Goal: Information Seeking & Learning: Learn about a topic

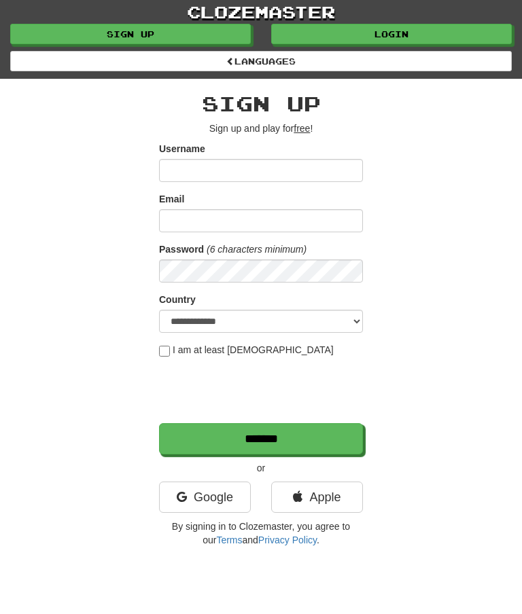
click at [396, 36] on link "Login" at bounding box center [391, 34] width 241 height 20
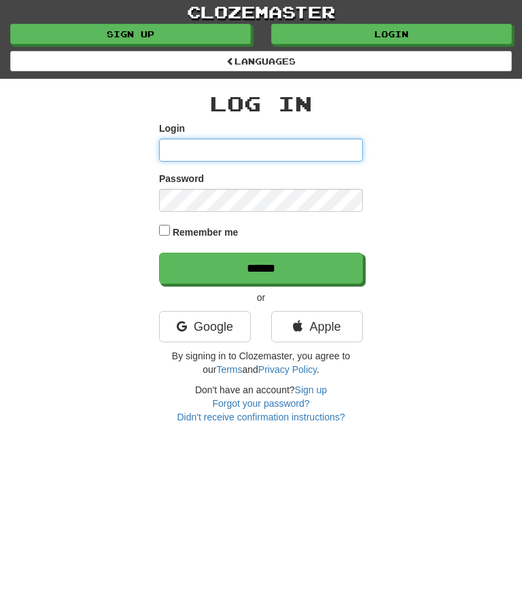
type input "********"
click at [260, 261] on input "******" at bounding box center [261, 268] width 204 height 31
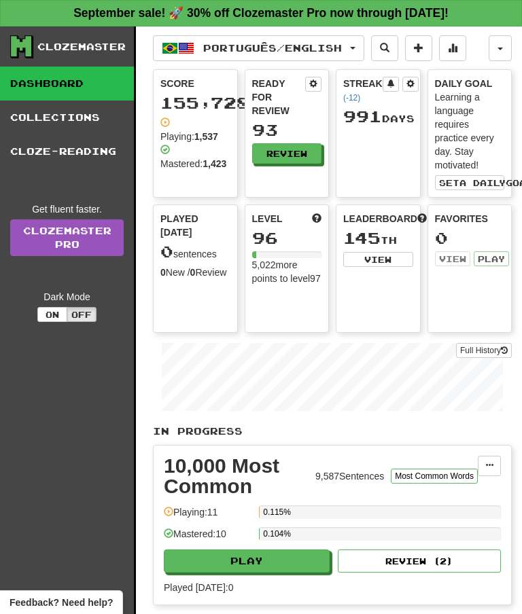
click at [63, 128] on link "Collections" at bounding box center [67, 118] width 134 height 34
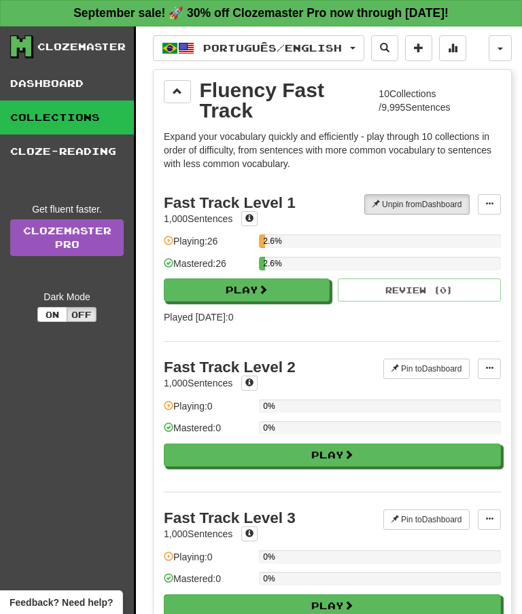
click at [187, 87] on button at bounding box center [177, 91] width 27 height 23
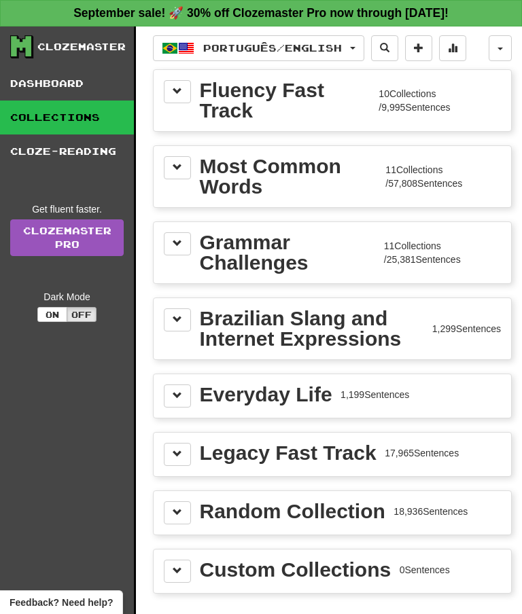
click at [177, 172] on span at bounding box center [178, 167] width 10 height 10
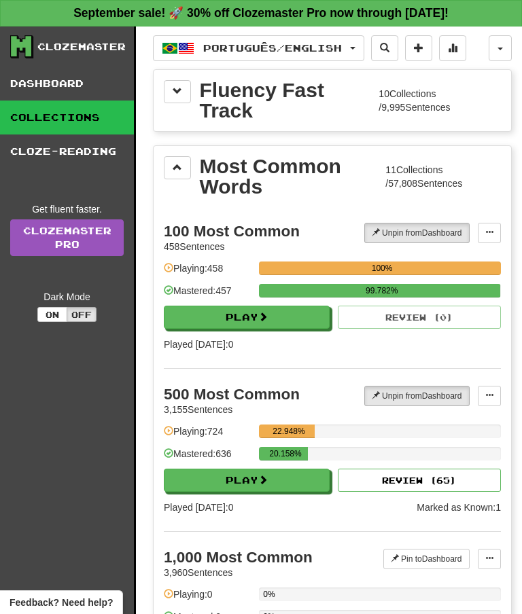
click at [59, 82] on link "Dashboard" at bounding box center [67, 84] width 134 height 34
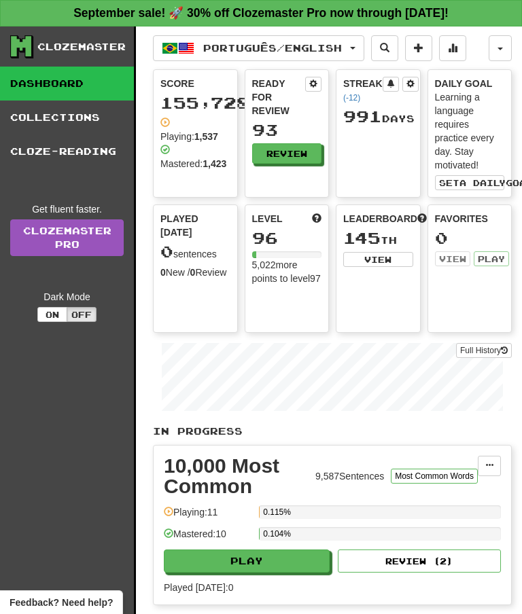
click at [77, 114] on link "Collections" at bounding box center [67, 118] width 134 height 34
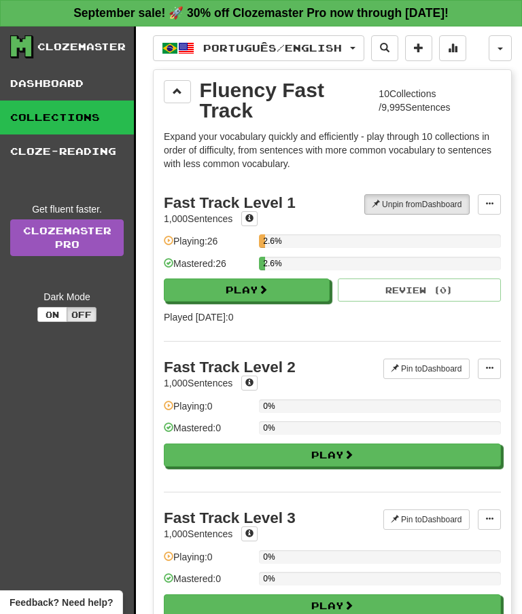
click at [173, 87] on span at bounding box center [178, 91] width 10 height 10
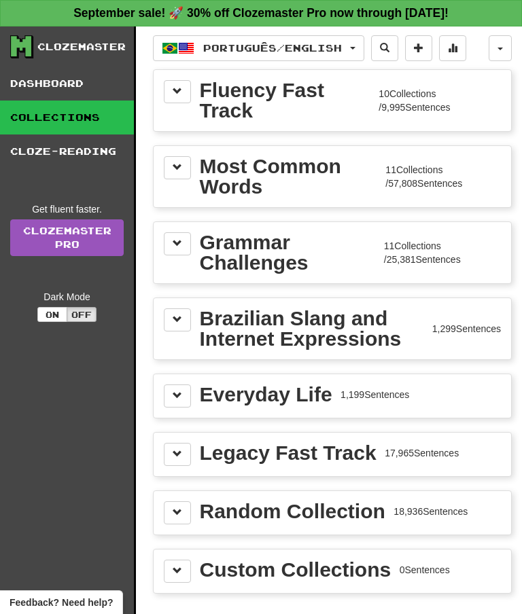
click at [179, 172] on span at bounding box center [178, 167] width 10 height 10
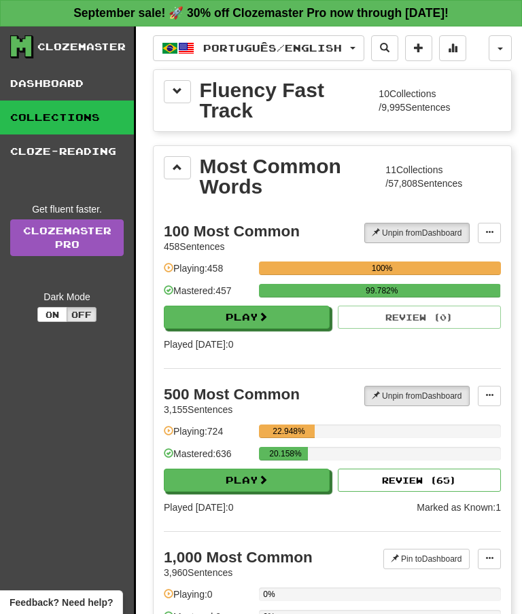
click at [235, 481] on button "Play" at bounding box center [247, 480] width 166 height 23
select select "**"
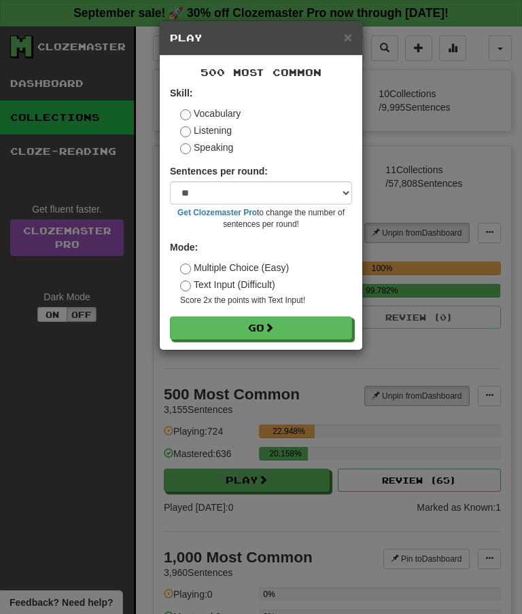
click at [269, 330] on span at bounding box center [269, 328] width 10 height 10
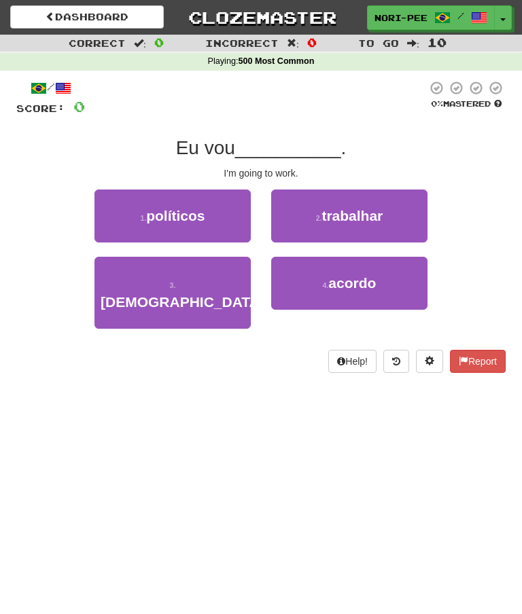
click at [353, 210] on span "trabalhar" at bounding box center [351, 216] width 61 height 16
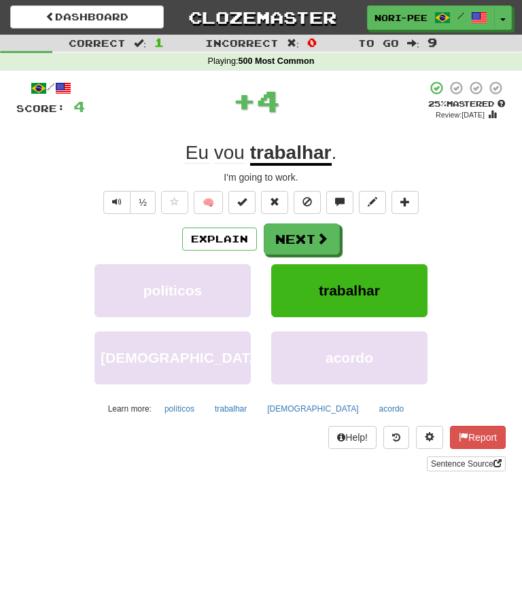
click at [295, 236] on button "Next" at bounding box center [302, 239] width 76 height 31
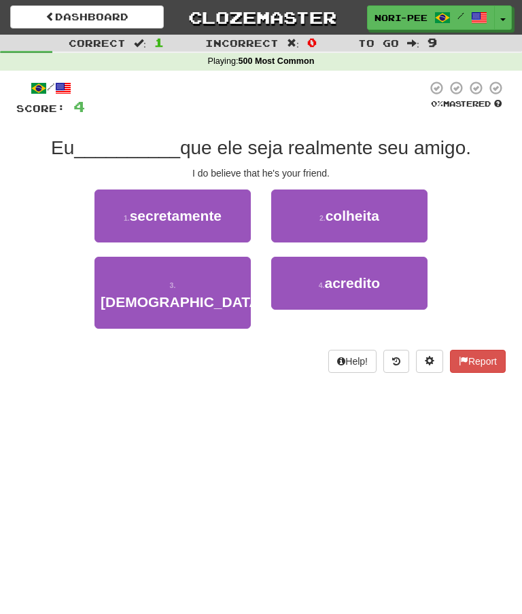
click at [346, 280] on span "acredito" at bounding box center [352, 283] width 56 height 16
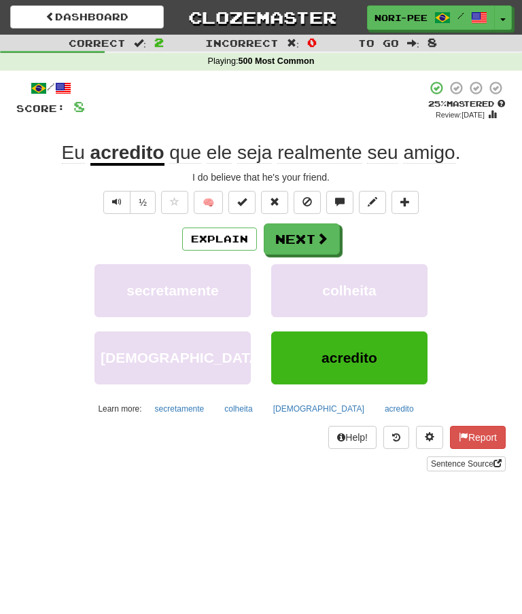
click at [313, 228] on button "Next" at bounding box center [302, 239] width 76 height 31
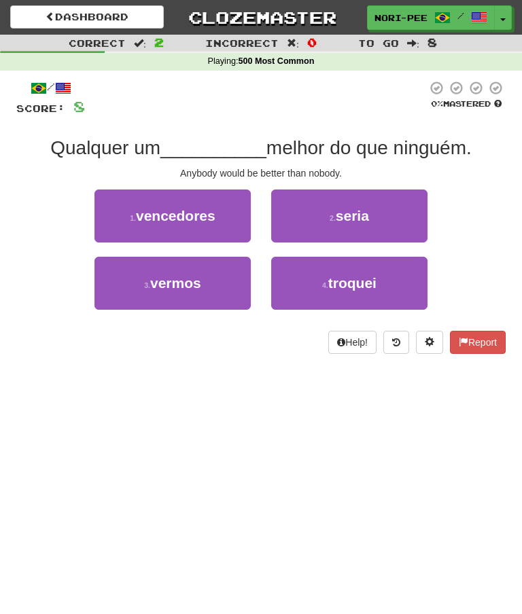
click at [353, 215] on span "seria" at bounding box center [352, 216] width 33 height 16
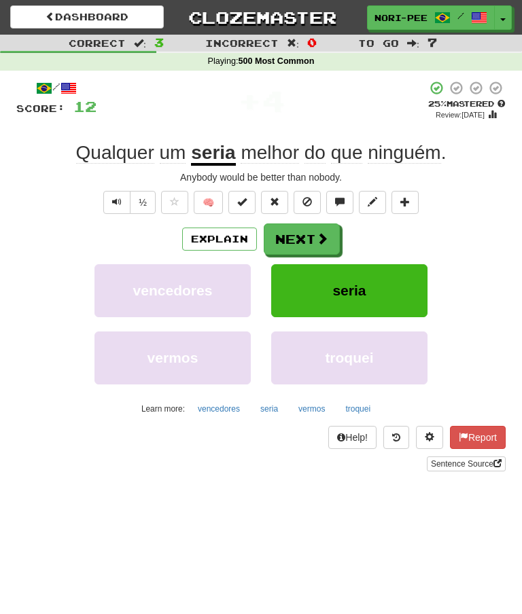
click at [304, 234] on button "Next" at bounding box center [302, 239] width 76 height 31
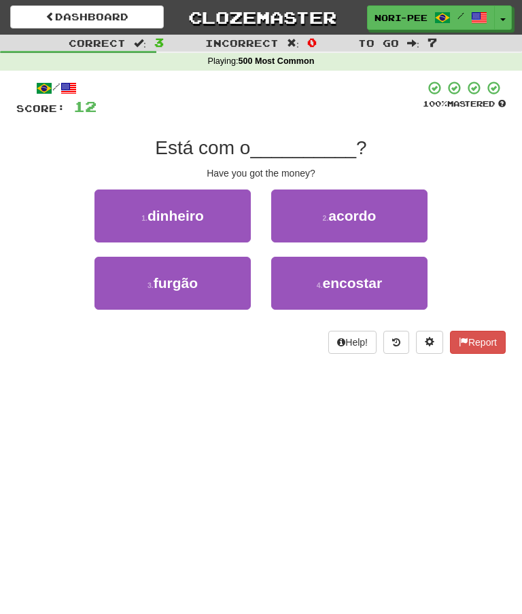
click at [219, 208] on button "1 . dinheiro" at bounding box center [172, 216] width 156 height 53
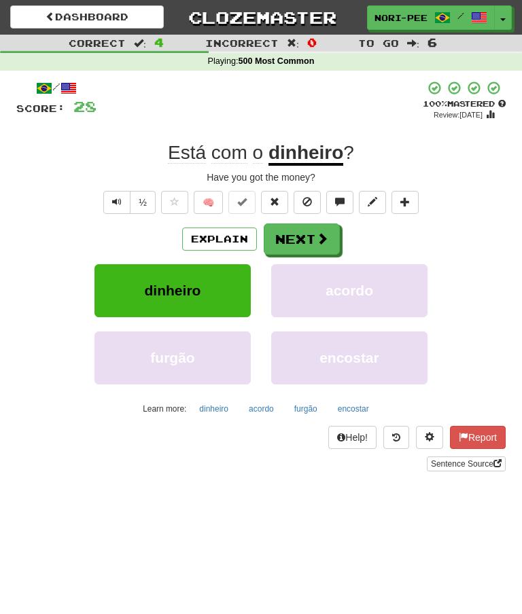
click at [310, 247] on button "Next" at bounding box center [302, 239] width 76 height 31
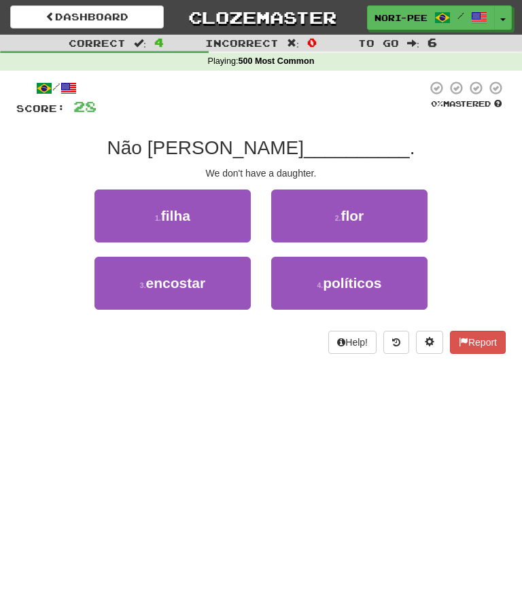
click at [205, 213] on button "1 . filha" at bounding box center [172, 216] width 156 height 53
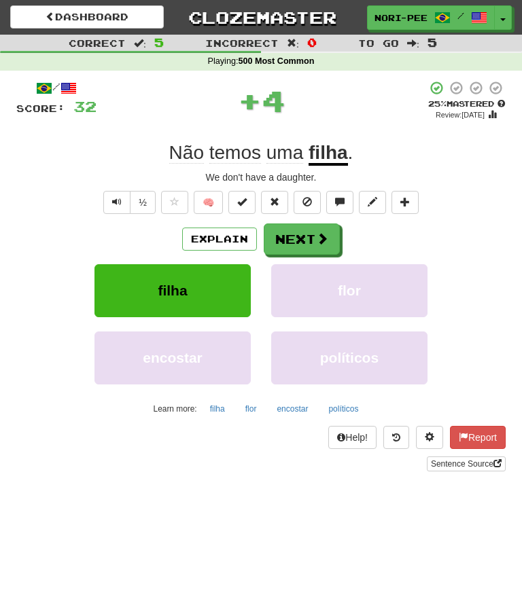
click at [292, 243] on button "Next" at bounding box center [302, 239] width 76 height 31
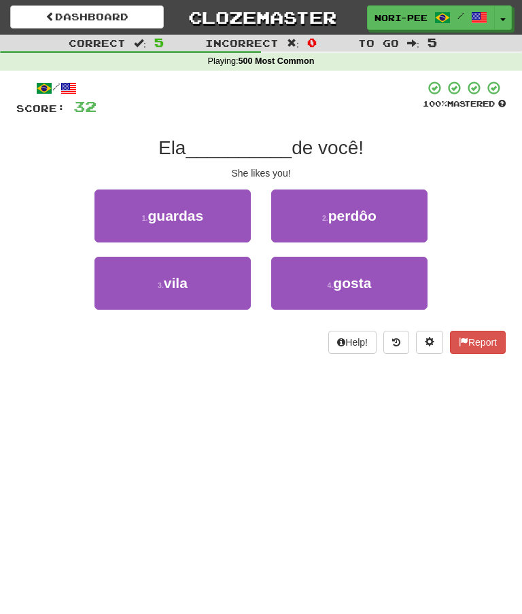
click at [346, 288] on span "gosta" at bounding box center [352, 283] width 38 height 16
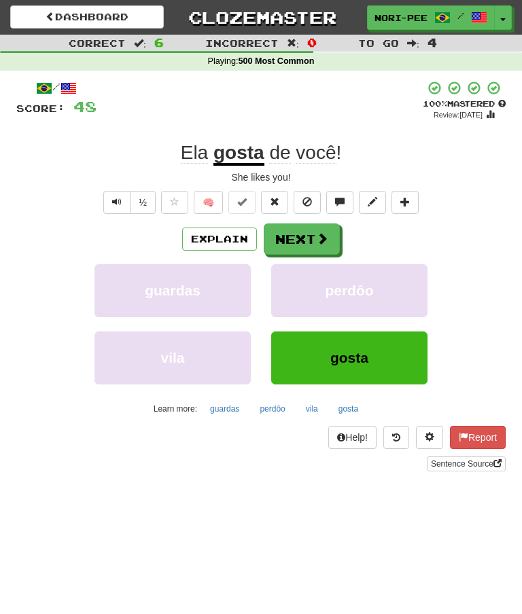
click at [306, 237] on button "Next" at bounding box center [302, 239] width 76 height 31
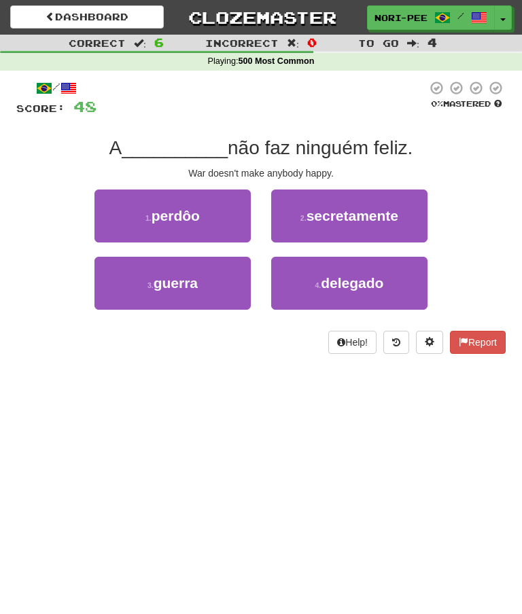
click at [207, 292] on button "3 . guerra" at bounding box center [172, 283] width 156 height 53
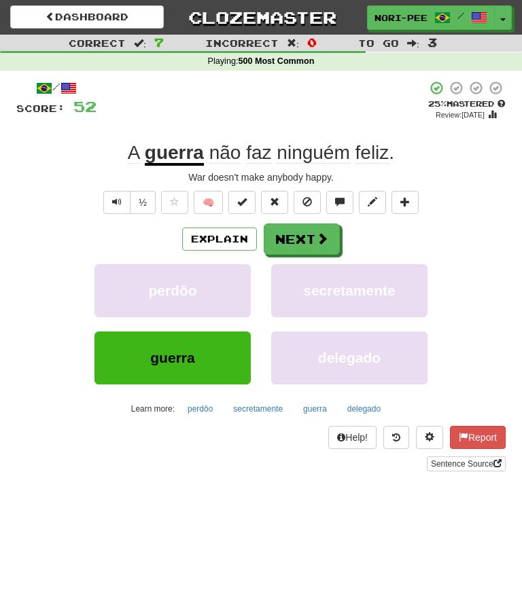
click at [300, 245] on button "Next" at bounding box center [302, 239] width 76 height 31
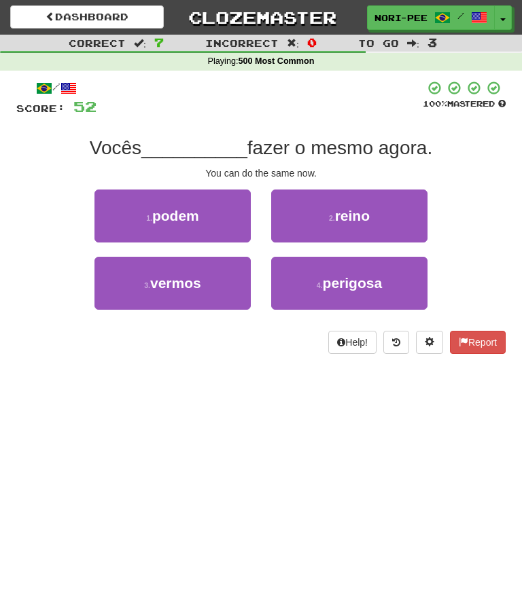
click at [226, 219] on button "1 . podem" at bounding box center [172, 216] width 156 height 53
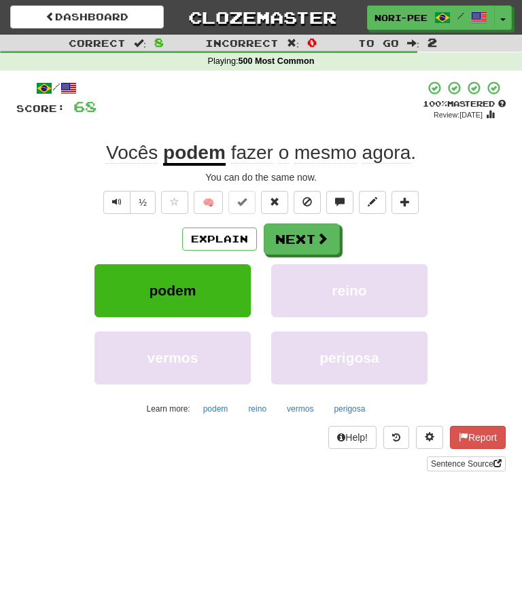
click at [311, 232] on button "Next" at bounding box center [302, 239] width 76 height 31
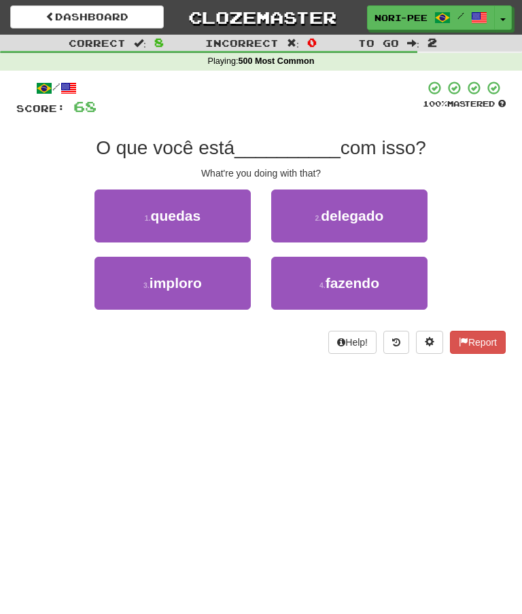
click at [363, 285] on span "fazendo" at bounding box center [352, 283] width 54 height 16
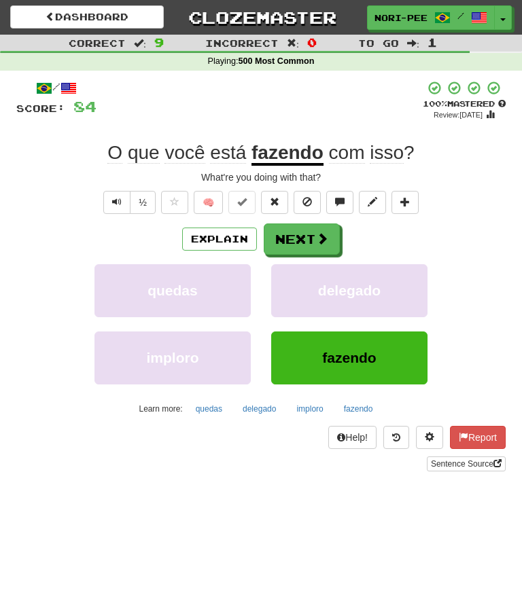
click at [300, 239] on button "Next" at bounding box center [302, 239] width 76 height 31
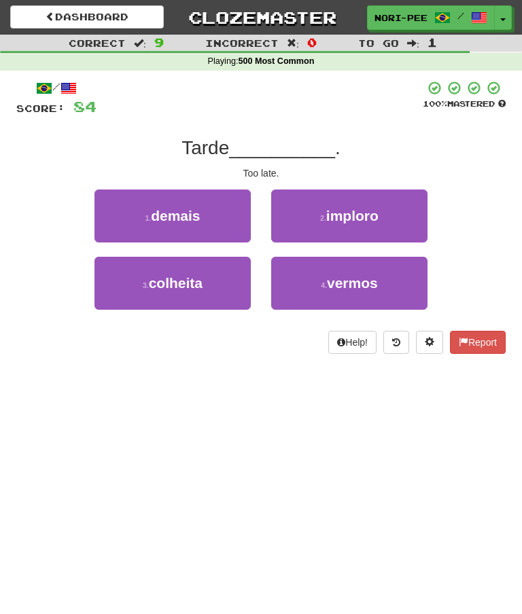
click at [158, 217] on span "demais" at bounding box center [175, 216] width 49 height 16
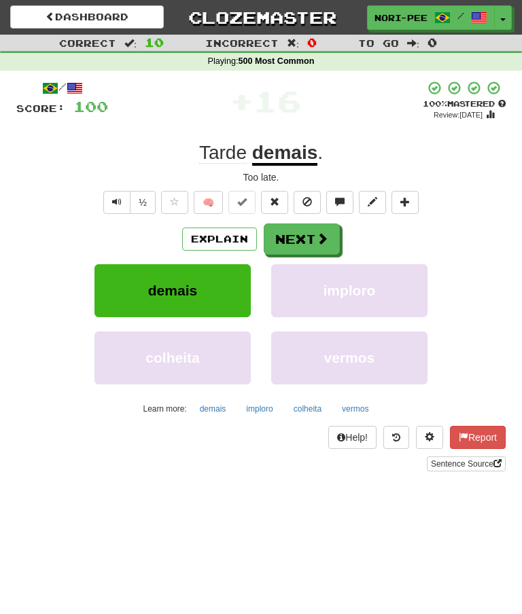
click at [300, 239] on button "Next" at bounding box center [302, 239] width 76 height 31
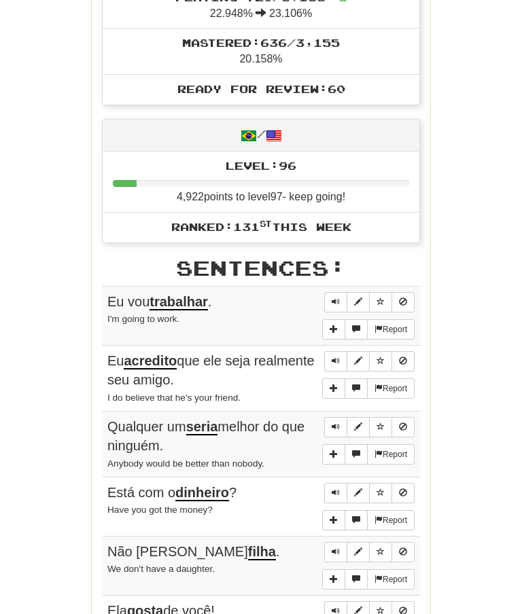
scroll to position [522, 0]
click at [331, 292] on button "Sentence controls" at bounding box center [335, 302] width 23 height 20
click at [470, 278] on div "Round Results Stats: Score: + 100 Time: 1 : 53 New: 5 Review: 5 Correct: 10 Inc…" at bounding box center [260, 286] width 489 height 1280
click at [340, 292] on button "Sentence controls" at bounding box center [335, 302] width 23 height 20
click at [334, 357] on span "Sentence controls" at bounding box center [336, 361] width 8 height 8
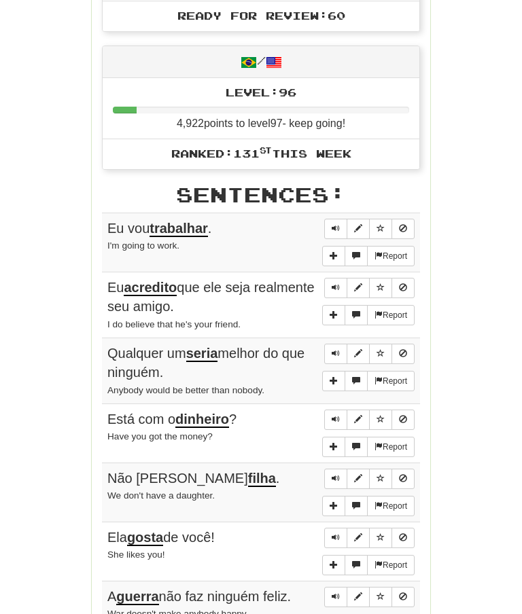
scroll to position [596, 0]
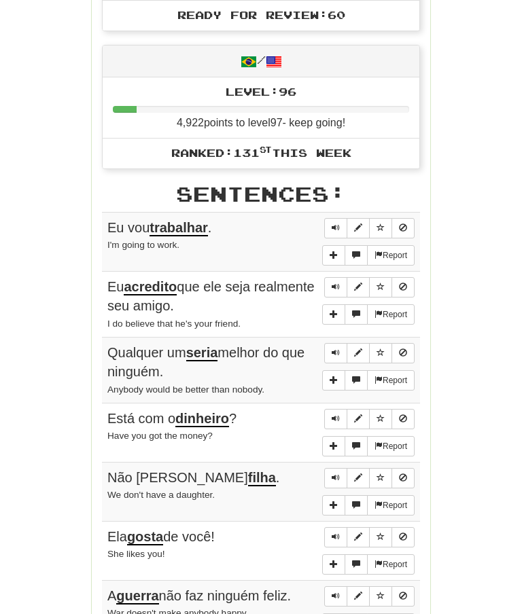
click at [465, 260] on div "Round Results Stats: Score: + 100 Time: 1 : 53 New: 5 Review: 5 Correct: 10 Inc…" at bounding box center [260, 212] width 489 height 1280
click at [331, 277] on button "Sentence controls" at bounding box center [335, 287] width 23 height 20
click at [338, 349] on span "Sentence controls" at bounding box center [336, 353] width 8 height 8
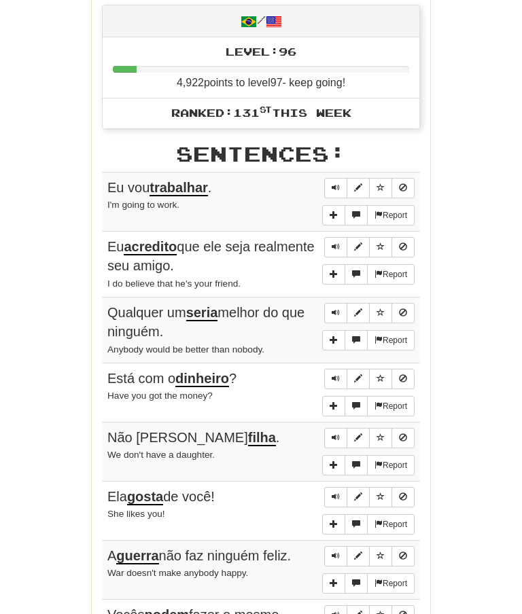
scroll to position [646, 0]
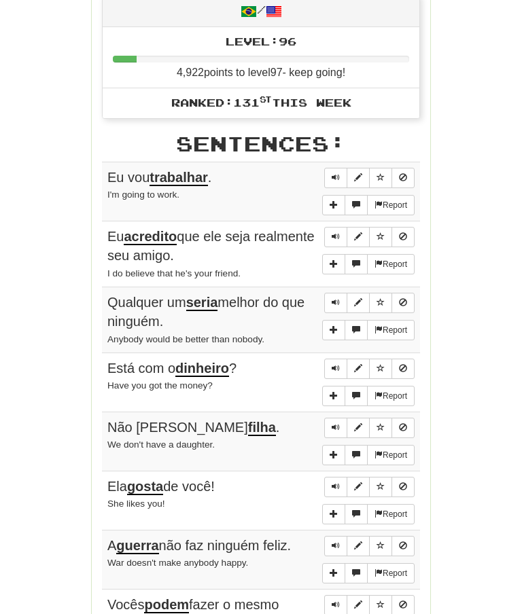
click at [468, 277] on div "Round Results Stats: Score: + 100 Time: 1 : 53 New: 5 Review: 5 Correct: 10 Inc…" at bounding box center [260, 162] width 489 height 1280
click at [334, 298] on span "Sentence controls" at bounding box center [336, 302] width 8 height 8
click at [336, 364] on span "Sentence controls" at bounding box center [336, 368] width 8 height 8
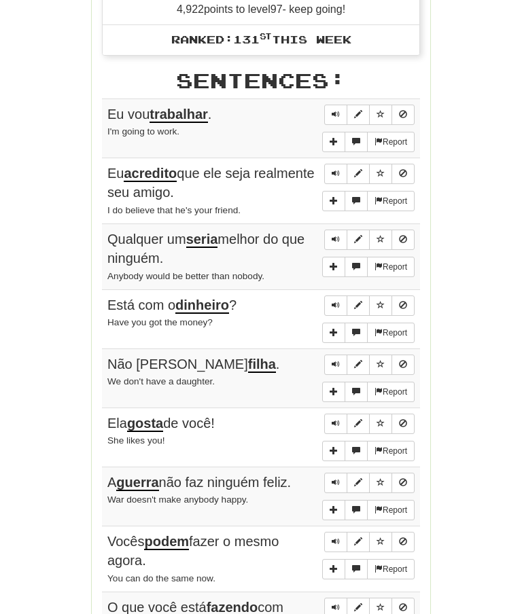
scroll to position [711, 0]
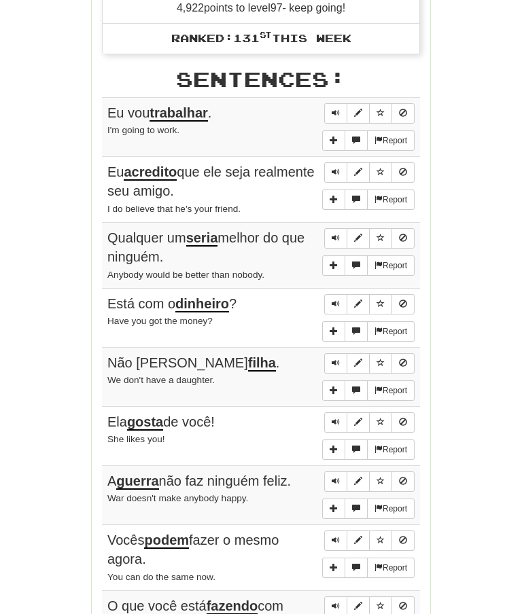
click at [467, 277] on div "Round Results Stats: Score: + 100 Time: 1 : 53 New: 5 Review: 5 Correct: 10 Inc…" at bounding box center [260, 97] width 489 height 1280
click at [336, 300] on span "Sentence controls" at bounding box center [336, 304] width 8 height 8
click at [334, 353] on button "Sentence controls" at bounding box center [335, 363] width 23 height 20
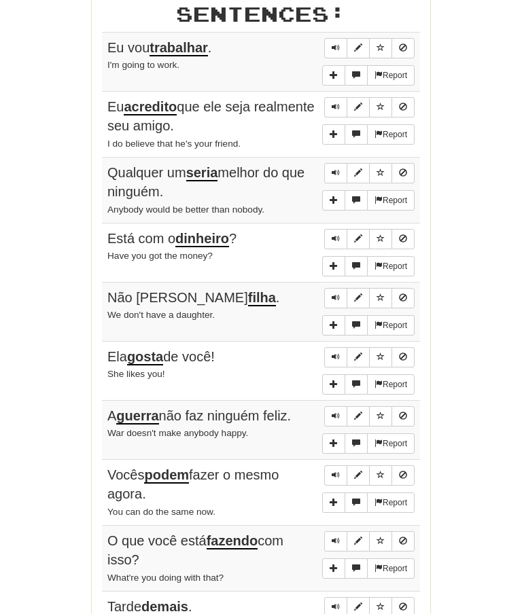
scroll to position [777, 0]
click at [468, 261] on div "Round Results Stats: Score: + 100 Time: 1 : 53 New: 5 Review: 5 Correct: 10 Inc…" at bounding box center [260, 31] width 489 height 1280
click at [332, 293] on span "Sentence controls" at bounding box center [336, 297] width 8 height 8
click at [340, 347] on button "Sentence controls" at bounding box center [335, 357] width 23 height 20
click at [470, 345] on div "Round Results Stats: Score: + 100 Time: 1 : 53 New: 5 Review: 5 Correct: 10 Inc…" at bounding box center [260, 31] width 489 height 1280
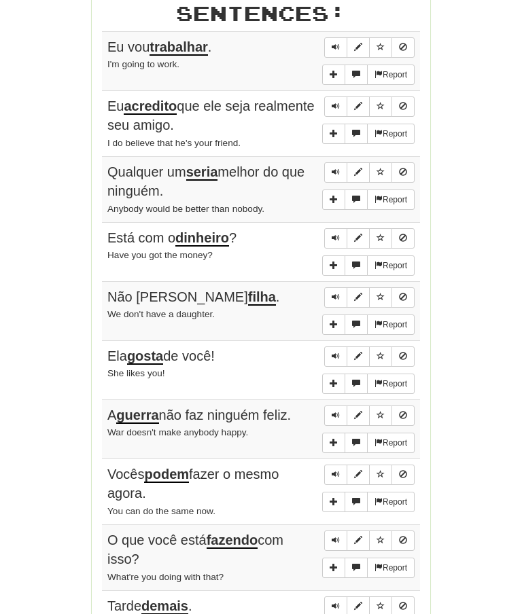
click at [336, 352] on span "Sentence controls" at bounding box center [336, 356] width 8 height 8
click at [342, 406] on button "Sentence controls" at bounding box center [335, 416] width 23 height 20
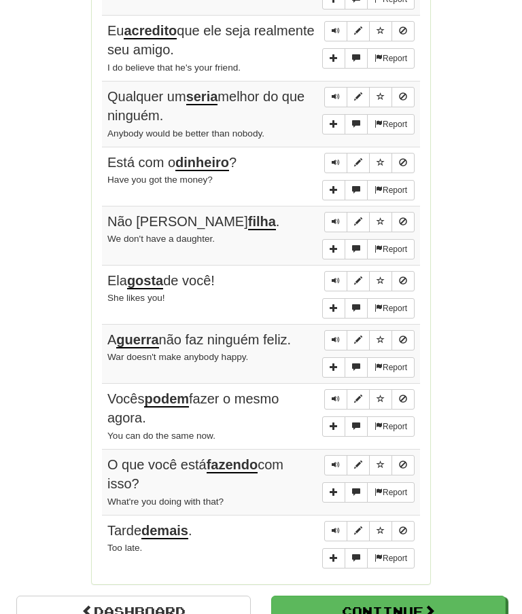
scroll to position [852, 0]
click at [331, 330] on button "Sentence controls" at bounding box center [335, 340] width 23 height 20
click at [335, 336] on span "Sentence controls" at bounding box center [336, 340] width 8 height 8
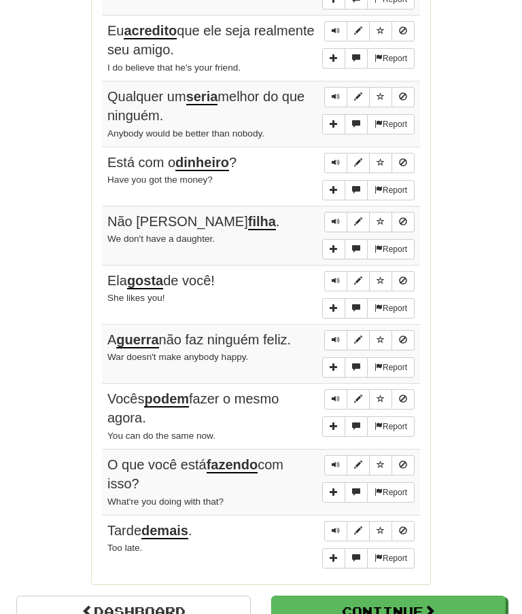
click at [334, 336] on span "Sentence controls" at bounding box center [336, 340] width 8 height 8
click at [338, 395] on span "Sentence controls" at bounding box center [336, 399] width 8 height 8
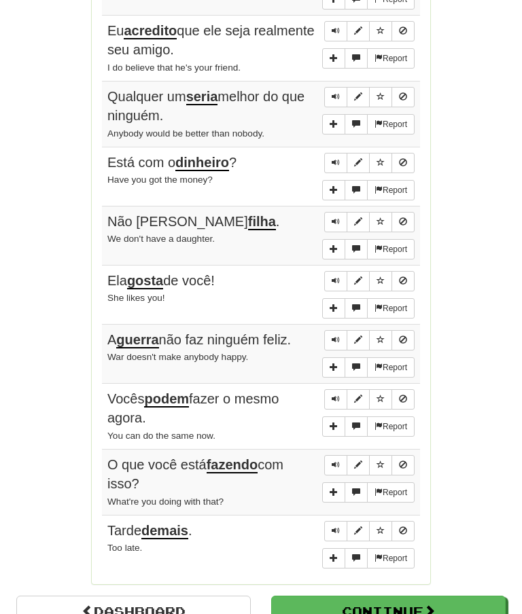
click at [340, 455] on button "Sentence controls" at bounding box center [335, 465] width 23 height 20
click at [335, 461] on span "Sentence controls" at bounding box center [336, 465] width 8 height 8
click at [332, 455] on button "Sentence controls" at bounding box center [335, 465] width 23 height 20
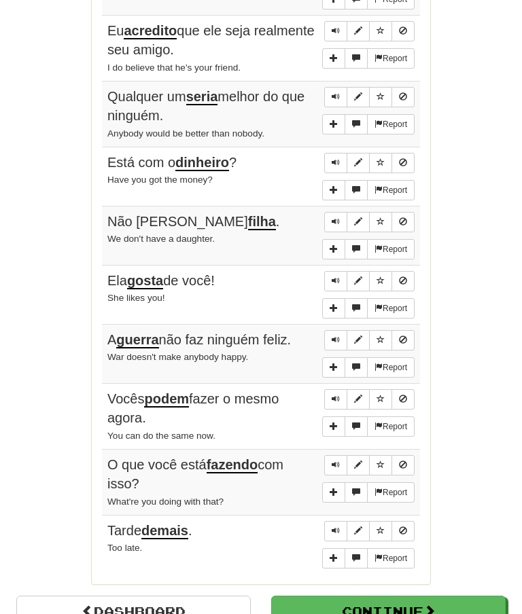
click at [341, 521] on button "Sentence controls" at bounding box center [335, 531] width 23 height 20
click at [333, 521] on button "Sentence controls" at bounding box center [335, 531] width 23 height 20
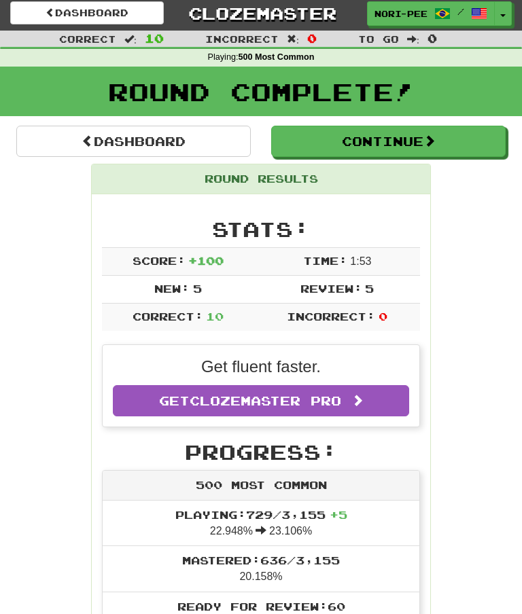
scroll to position [0, 0]
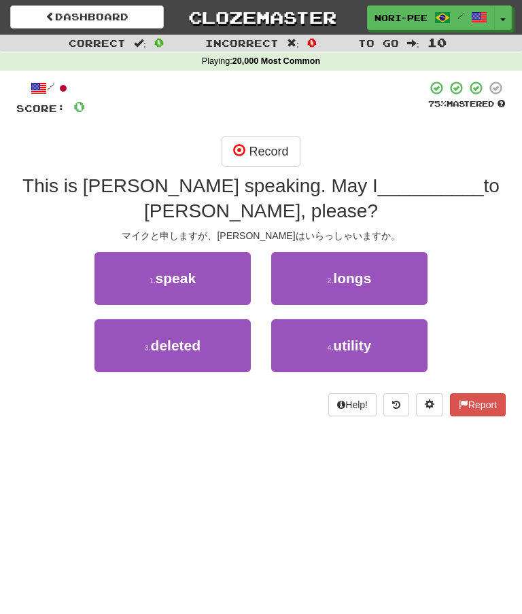
click at [118, 19] on link "Dashboard" at bounding box center [87, 16] width 154 height 23
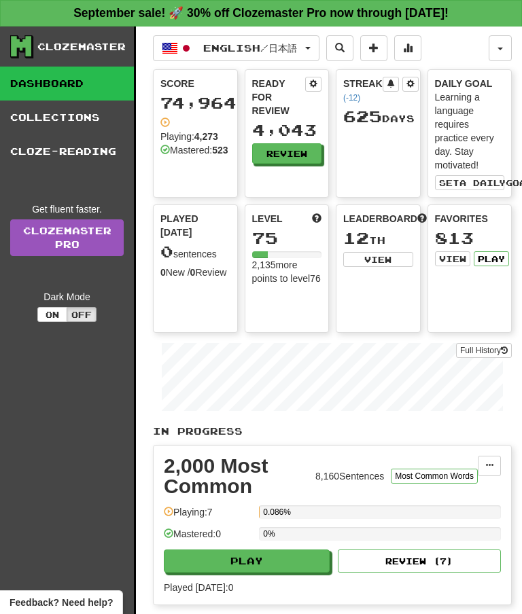
click at [495, 262] on button "Play" at bounding box center [491, 258] width 35 height 15
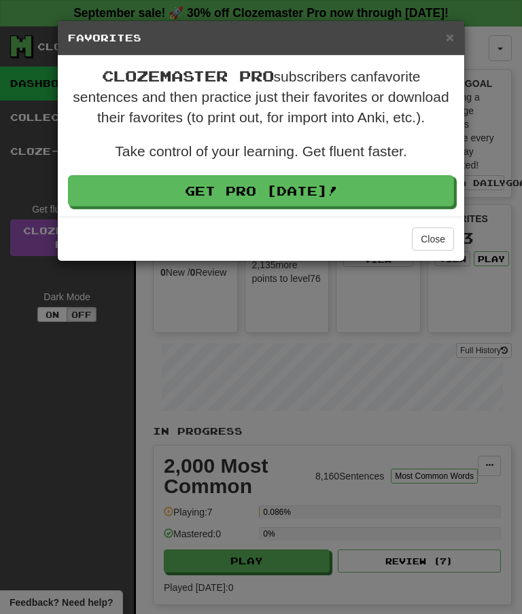
click at [440, 243] on button "Close" at bounding box center [433, 239] width 42 height 23
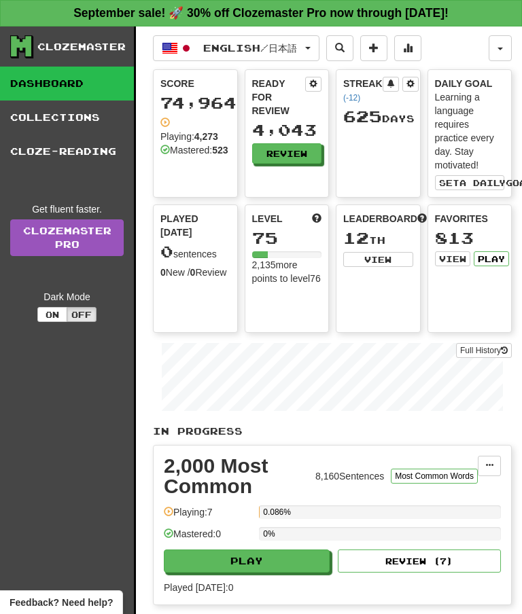
click at [70, 117] on link "Collections" at bounding box center [67, 118] width 134 height 34
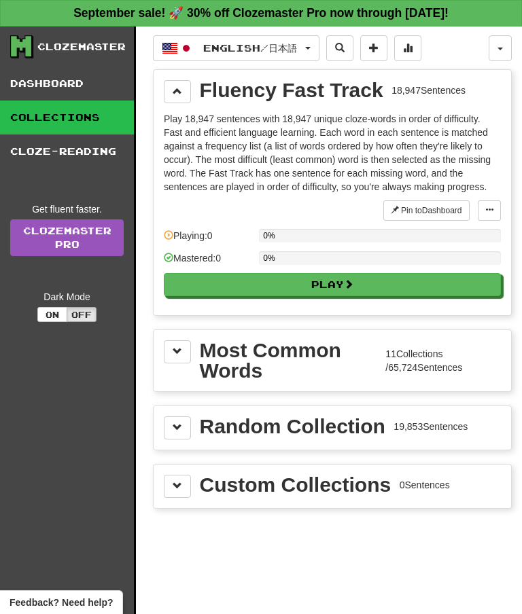
click at [182, 91] on button at bounding box center [177, 91] width 27 height 23
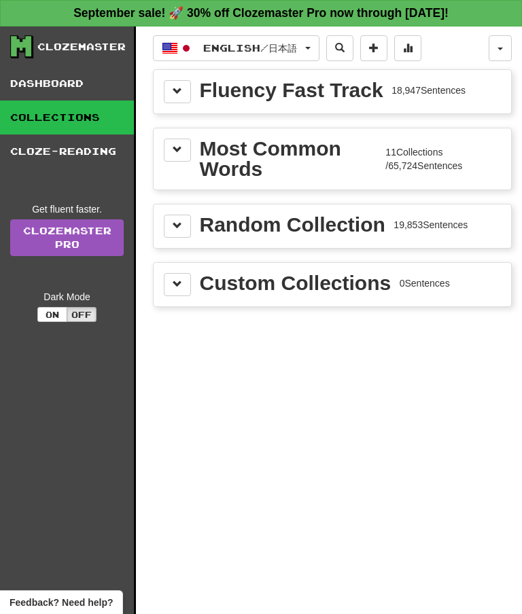
click at [186, 156] on button at bounding box center [177, 150] width 27 height 23
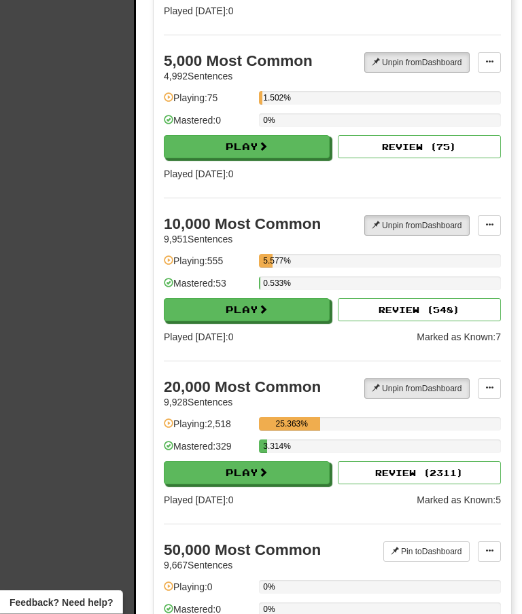
click at [286, 480] on button "Play" at bounding box center [247, 473] width 166 height 23
select select "**"
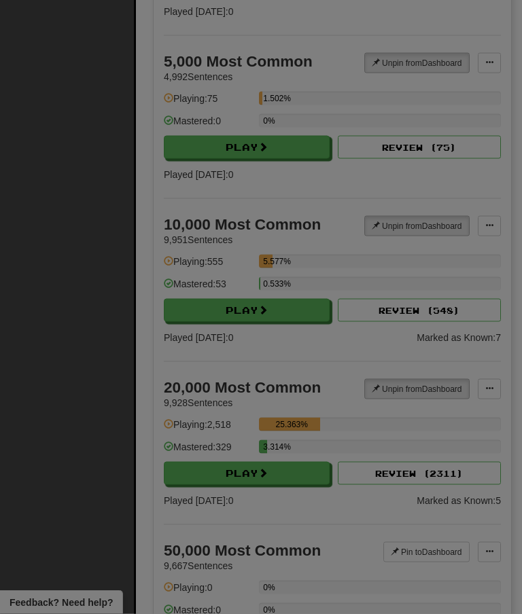
scroll to position [1104, 0]
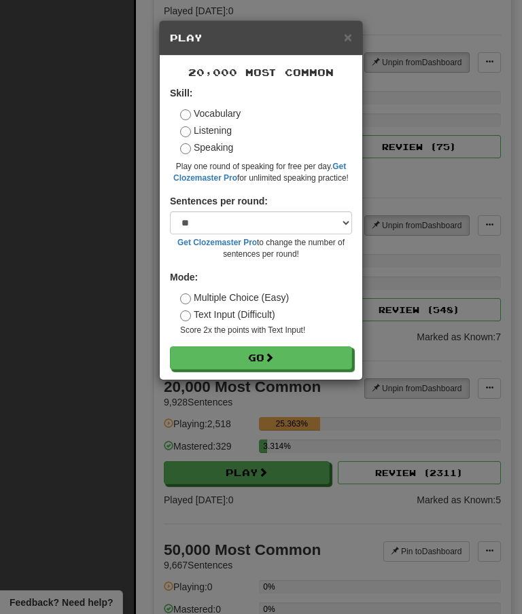
click at [287, 350] on button "Go" at bounding box center [261, 358] width 182 height 23
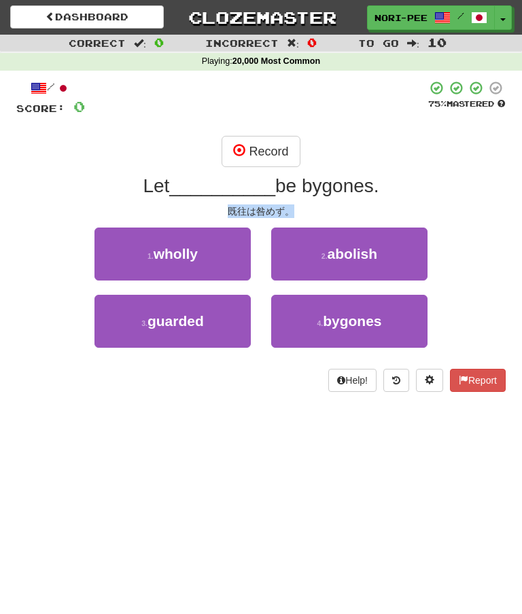
click at [164, 330] on button "3 . guarded" at bounding box center [172, 321] width 156 height 53
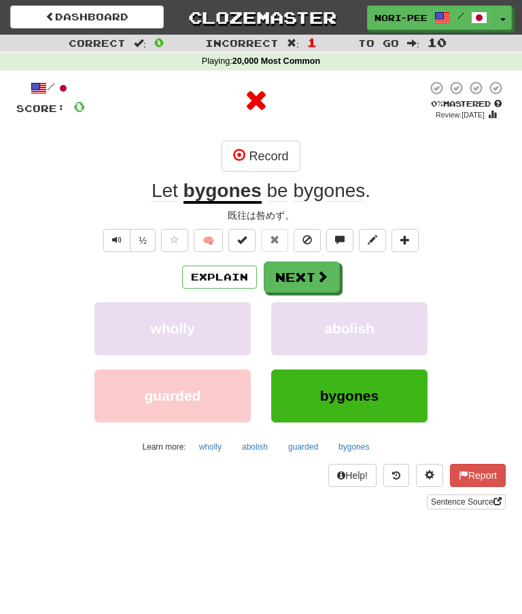
click at [231, 272] on button "Explain" at bounding box center [219, 277] width 75 height 23
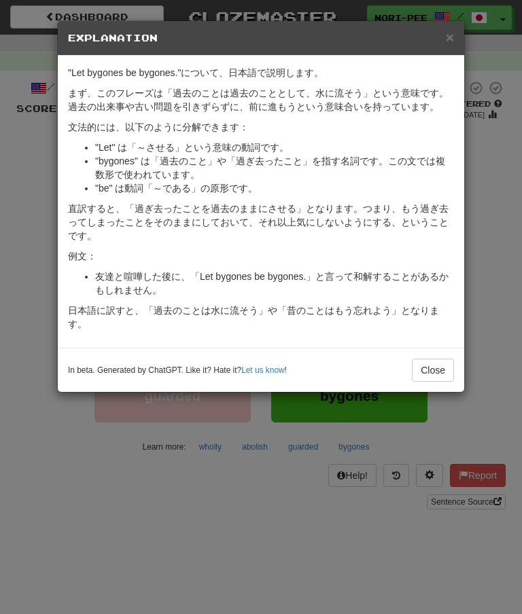
click at [440, 371] on button "Close" at bounding box center [433, 370] width 42 height 23
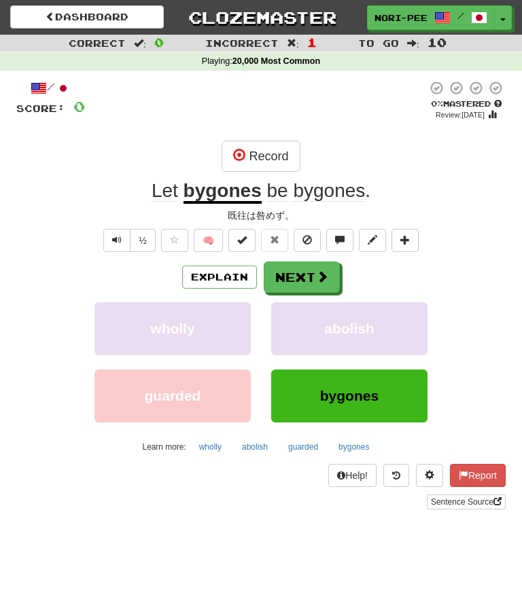
click at [319, 263] on button "Next" at bounding box center [302, 277] width 76 height 31
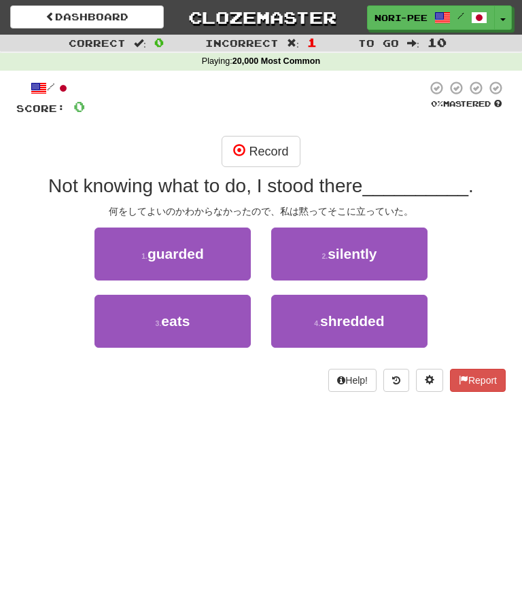
click at [367, 246] on span "silently" at bounding box center [352, 254] width 49 height 16
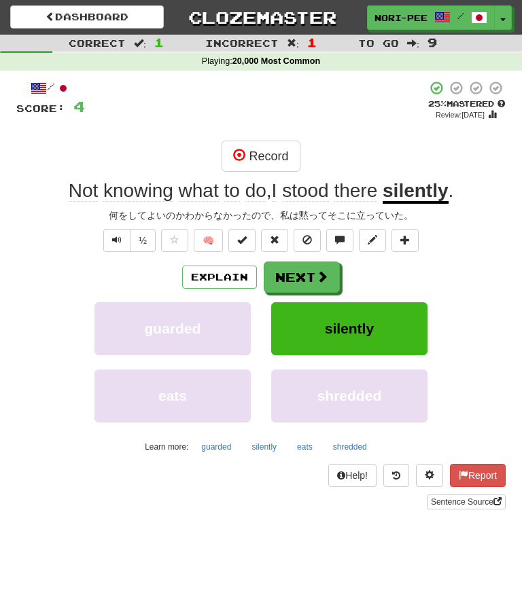
click at [135, 43] on span ":" at bounding box center [140, 43] width 12 height 10
click at [88, 23] on link "Dashboard" at bounding box center [87, 16] width 154 height 23
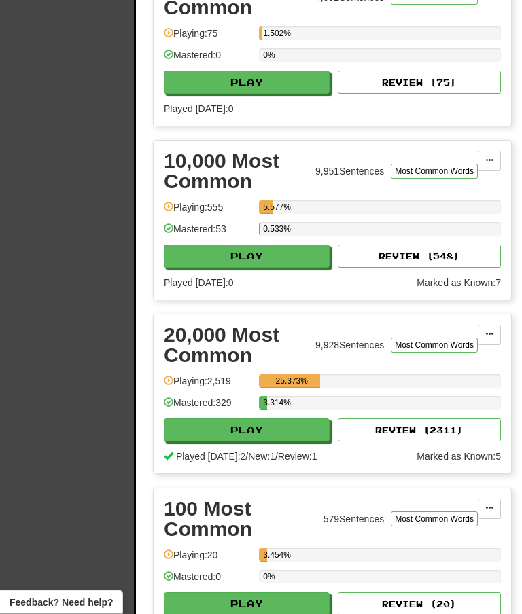
scroll to position [827, 0]
click at [260, 435] on button "Play" at bounding box center [247, 430] width 166 height 23
select select "**"
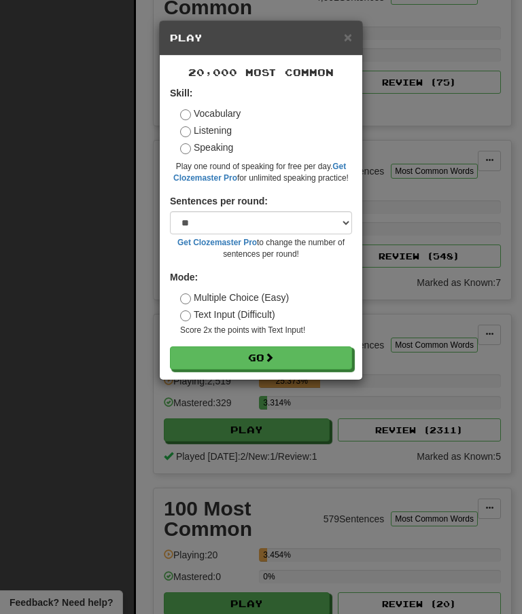
click at [242, 353] on button "Go" at bounding box center [261, 358] width 182 height 23
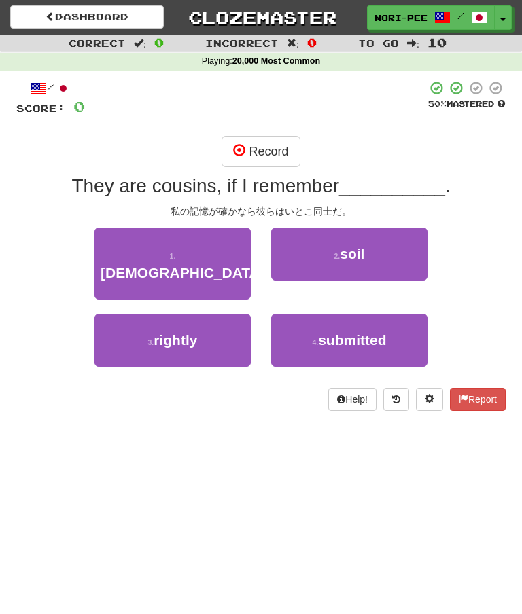
click at [258, 159] on button "Record" at bounding box center [261, 151] width 78 height 31
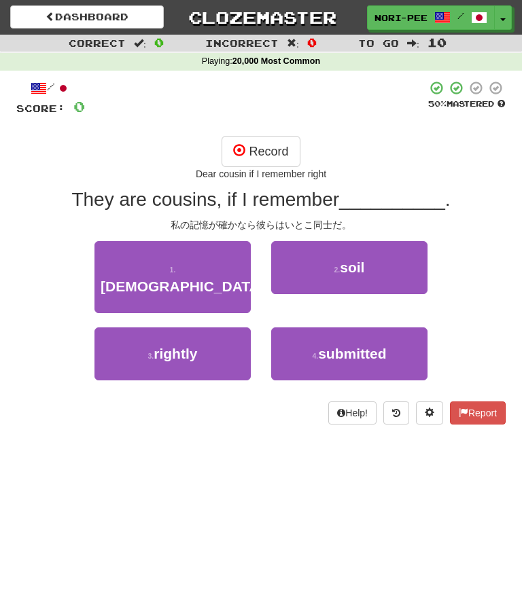
click at [263, 143] on button "Record" at bounding box center [261, 151] width 78 height 31
click at [262, 149] on button "Record" at bounding box center [261, 151] width 78 height 31
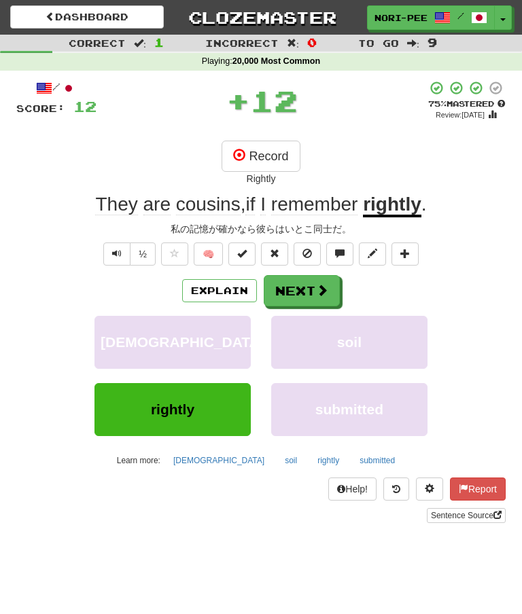
click at [310, 287] on button "Next" at bounding box center [302, 290] width 76 height 31
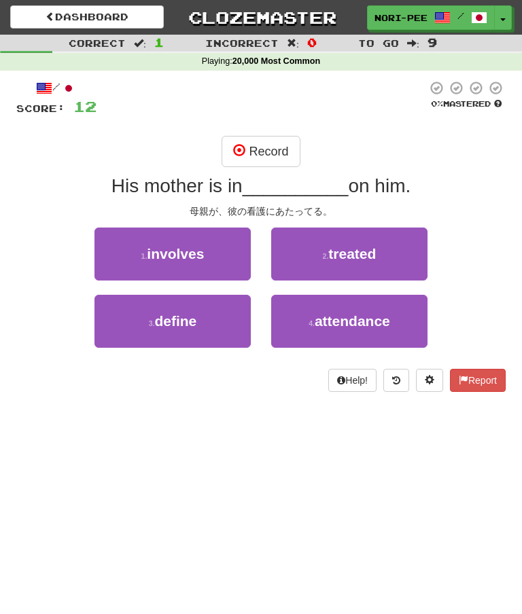
click at [269, 148] on button "Record" at bounding box center [261, 151] width 78 height 31
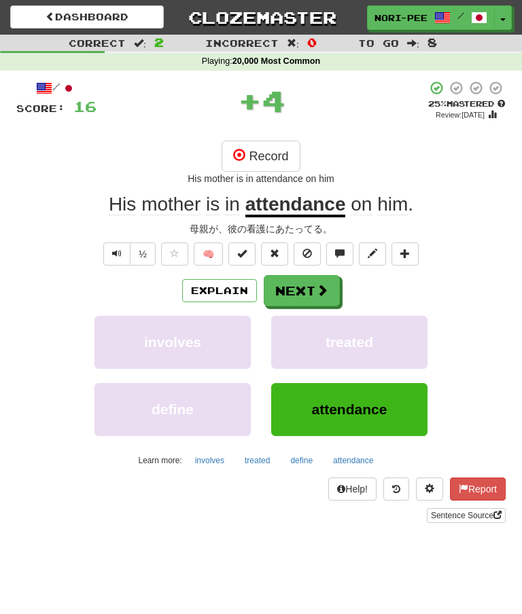
click at [303, 287] on button "Next" at bounding box center [302, 290] width 76 height 31
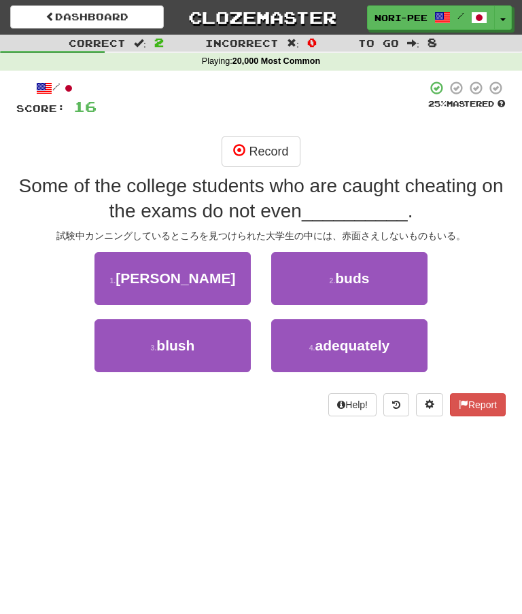
click at [257, 142] on button "Record" at bounding box center [261, 151] width 78 height 31
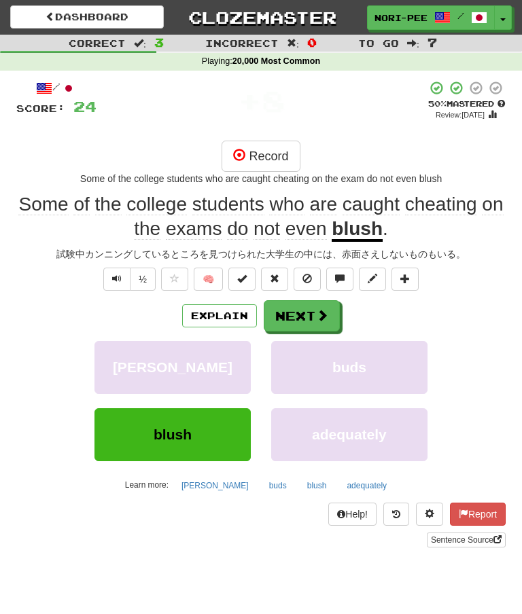
click at [313, 316] on button "Next" at bounding box center [302, 315] width 76 height 31
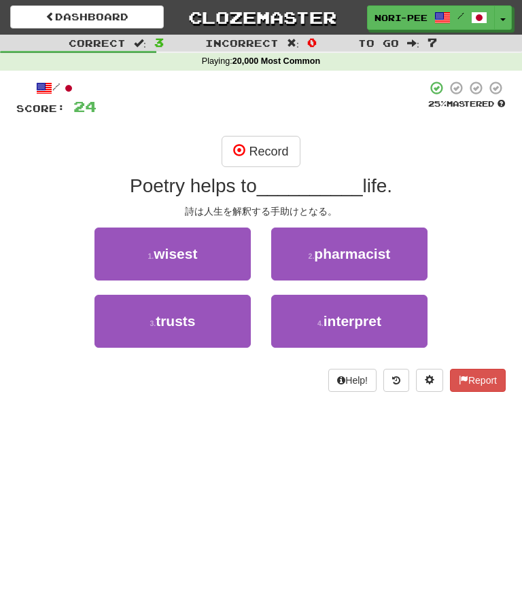
click at [270, 154] on button "Record" at bounding box center [261, 151] width 78 height 31
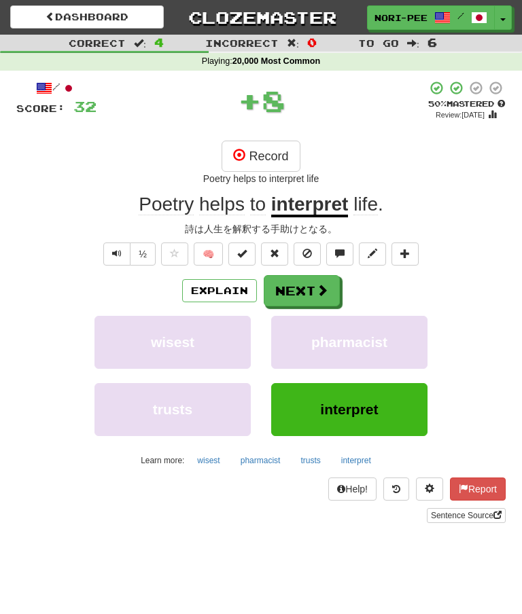
click at [309, 293] on button "Next" at bounding box center [302, 290] width 76 height 31
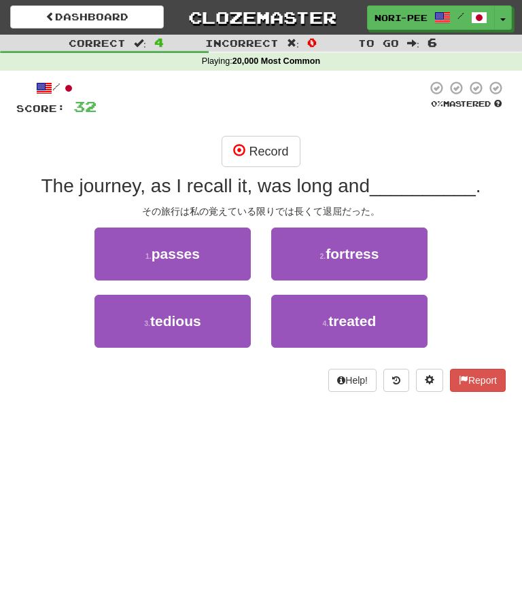
click at [262, 155] on button "Record" at bounding box center [261, 151] width 78 height 31
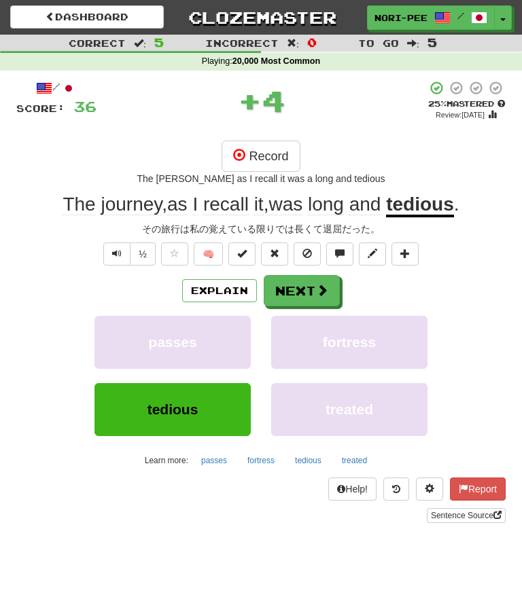
click at [307, 287] on button "Next" at bounding box center [302, 290] width 76 height 31
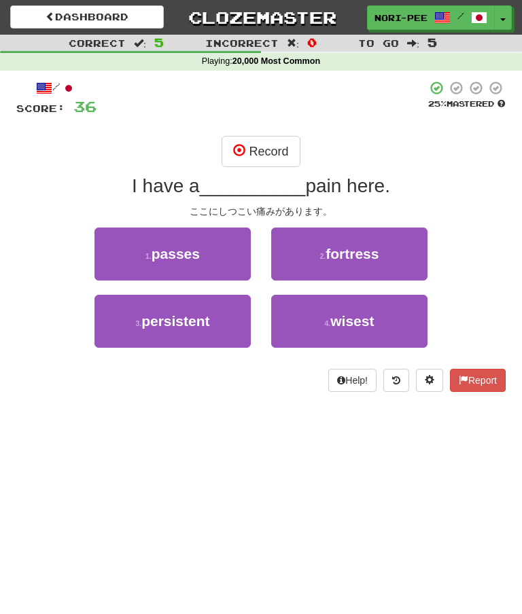
click at [261, 131] on div "/ Score: 36 25 % Mastered Record I have a __________ pain here. ここにしつこい痛みがあります。…" at bounding box center [260, 236] width 489 height 312
click at [272, 160] on button "Record" at bounding box center [261, 151] width 78 height 31
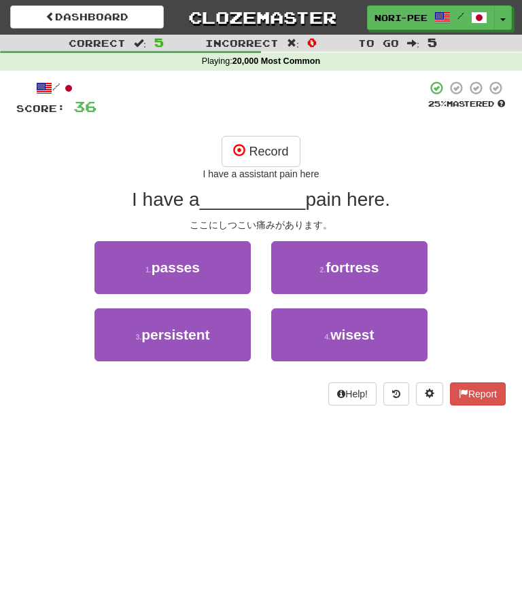
click at [274, 152] on button "Record" at bounding box center [261, 151] width 78 height 31
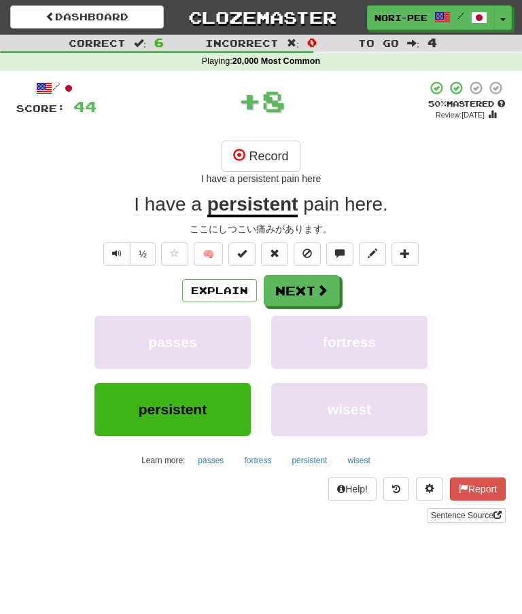
click at [309, 291] on button "Next" at bounding box center [302, 290] width 76 height 31
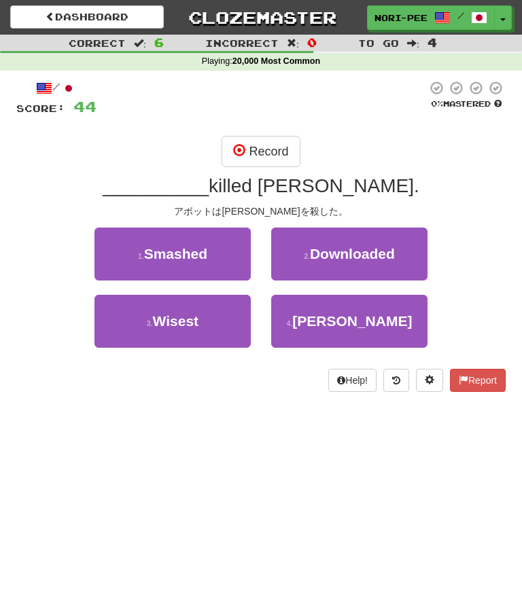
click at [272, 156] on button "Record" at bounding box center [261, 151] width 78 height 31
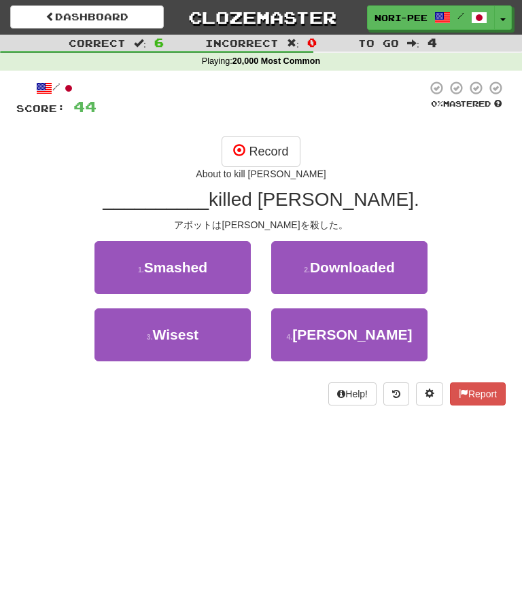
click at [285, 153] on button "Record" at bounding box center [261, 151] width 78 height 31
click at [272, 149] on button "Record" at bounding box center [261, 151] width 78 height 31
click at [346, 340] on span "[PERSON_NAME]" at bounding box center [352, 335] width 120 height 16
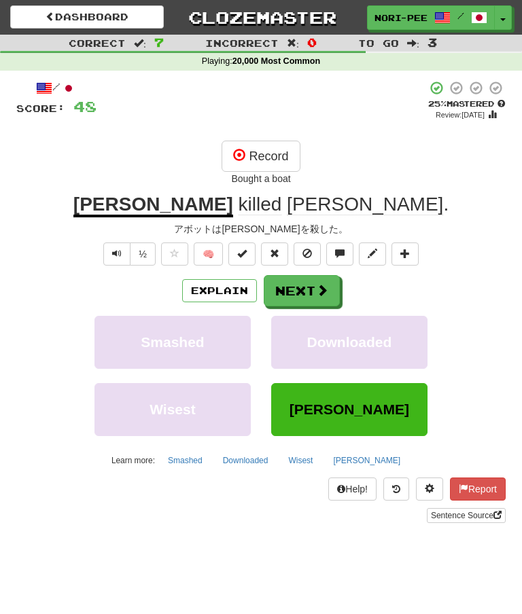
click at [270, 157] on button "Record" at bounding box center [261, 156] width 78 height 31
click at [302, 294] on button "Next" at bounding box center [302, 290] width 76 height 31
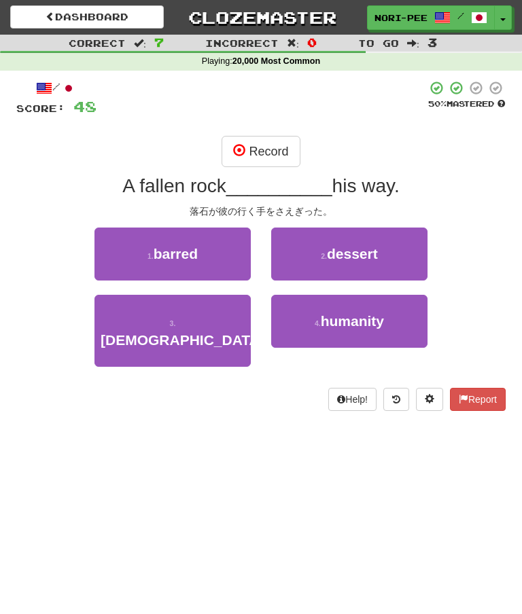
click at [264, 156] on button "Record" at bounding box center [261, 151] width 78 height 31
click at [267, 155] on button "Record" at bounding box center [261, 151] width 78 height 31
click at [256, 147] on button "Record" at bounding box center [261, 151] width 78 height 31
click at [267, 148] on button "Record" at bounding box center [261, 151] width 78 height 31
click at [264, 152] on button "Record" at bounding box center [261, 151] width 78 height 31
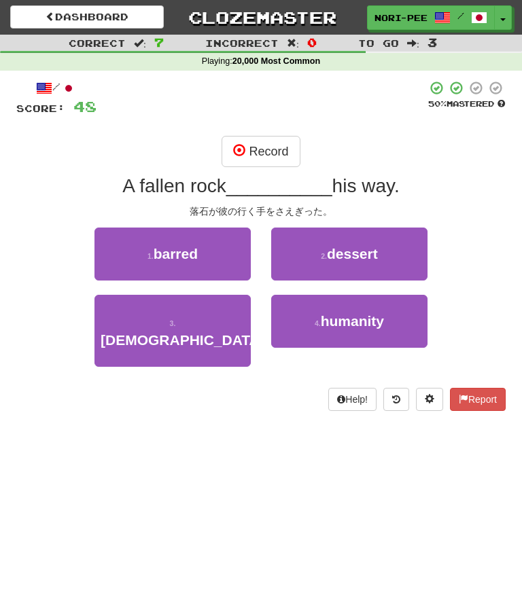
click at [198, 256] on span "barred" at bounding box center [176, 254] width 44 height 16
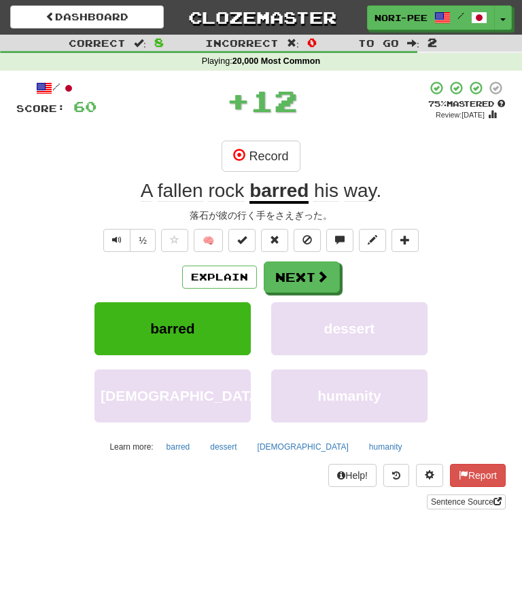
click at [300, 275] on button "Next" at bounding box center [302, 277] width 76 height 31
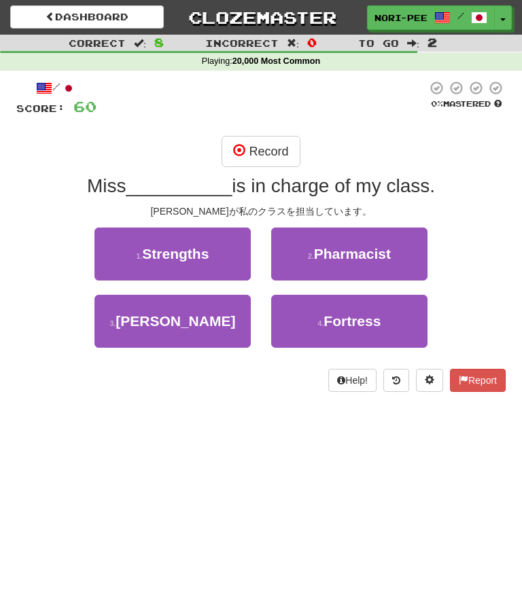
click at [268, 145] on button "Record" at bounding box center [261, 151] width 78 height 31
click at [199, 330] on button "3 . [PERSON_NAME]" at bounding box center [172, 321] width 156 height 53
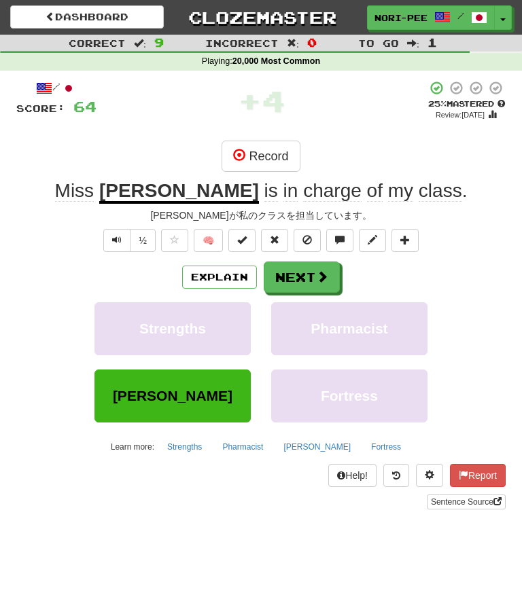
click at [313, 275] on button "Next" at bounding box center [302, 277] width 76 height 31
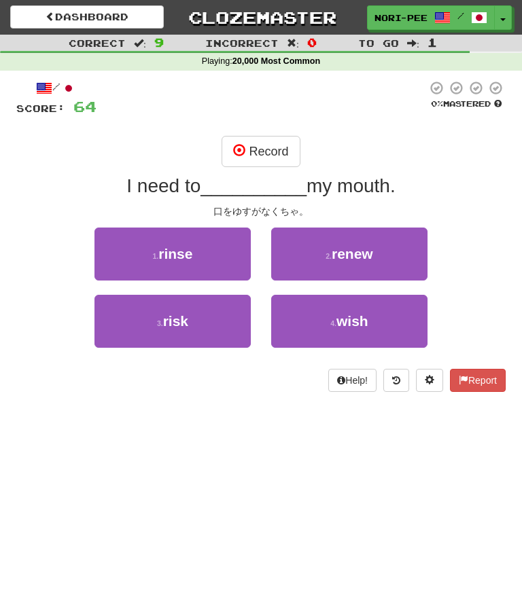
click at [262, 143] on button "Record" at bounding box center [261, 151] width 78 height 31
click at [210, 257] on button "1 . rinse" at bounding box center [172, 254] width 156 height 53
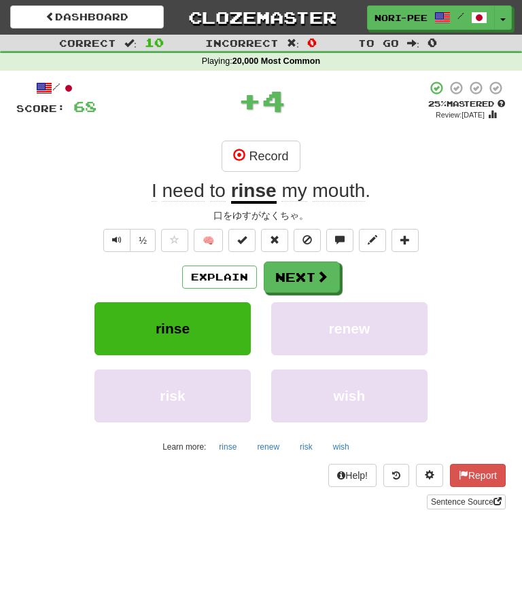
click at [316, 277] on span at bounding box center [322, 276] width 12 height 12
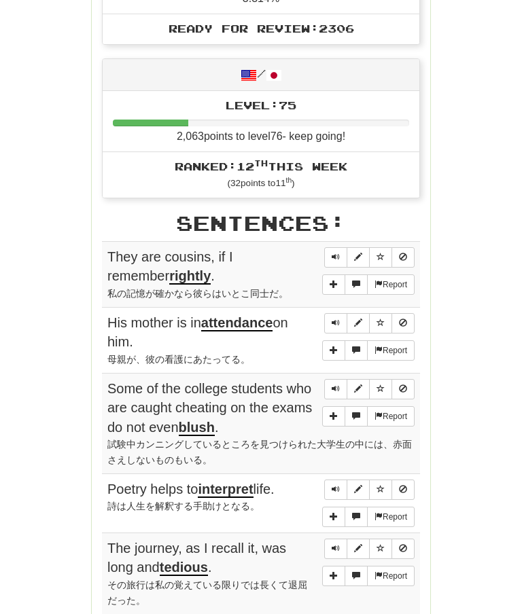
scroll to position [582, 0]
click at [331, 247] on button "Sentence controls" at bounding box center [335, 257] width 23 height 20
click at [337, 319] on span "Sentence controls" at bounding box center [336, 323] width 8 height 8
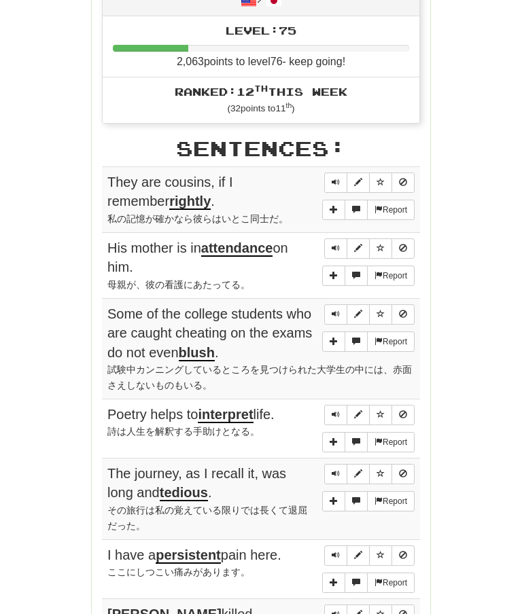
scroll to position [662, 0]
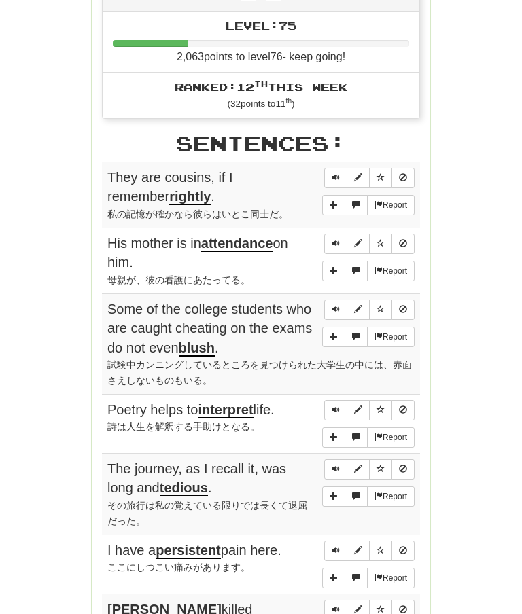
click at [476, 220] on div "Round Results Stats: Score: + 68 Time: 3 : 17 New: 5 Review: 5 Correct: 10 Inco…" at bounding box center [260, 193] width 489 height 1375
click at [335, 239] on span "Sentence controls" at bounding box center [336, 243] width 8 height 8
click at [472, 237] on div "Round Results Stats: Score: + 68 Time: 3 : 17 New: 5 Review: 5 Correct: 10 Inco…" at bounding box center [260, 193] width 489 height 1375
click at [340, 234] on button "Sentence controls" at bounding box center [335, 244] width 23 height 20
click at [337, 300] on button "Sentence controls" at bounding box center [335, 310] width 23 height 20
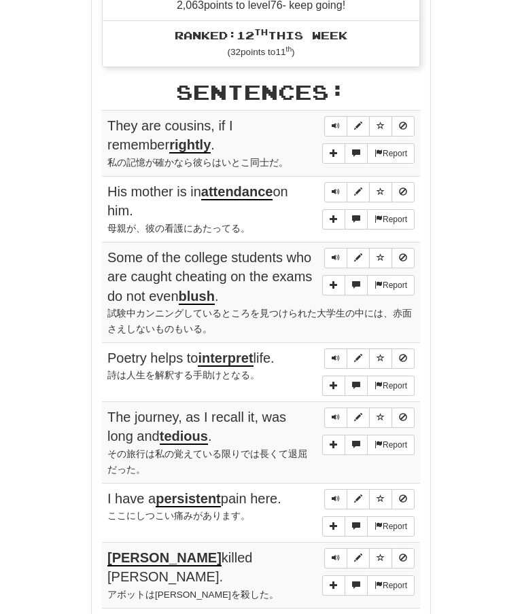
scroll to position [715, 0]
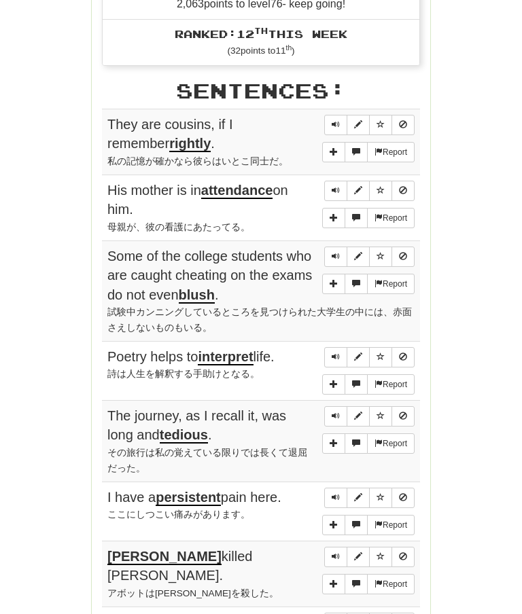
click at [483, 220] on div "Round Results Stats: Score: + 68 Time: 3 : 17 New: 5 Review: 5 Correct: 10 Inco…" at bounding box center [260, 140] width 489 height 1375
click at [341, 247] on button "Sentence controls" at bounding box center [335, 257] width 23 height 20
click at [464, 220] on div "Round Results Stats: Score: + 68 Time: 3 : 17 New: 5 Review: 5 Correct: 10 Inco…" at bounding box center [260, 140] width 489 height 1375
click at [334, 252] on span "Sentence controls" at bounding box center [336, 256] width 8 height 8
click at [337, 353] on span "Sentence controls" at bounding box center [336, 357] width 8 height 8
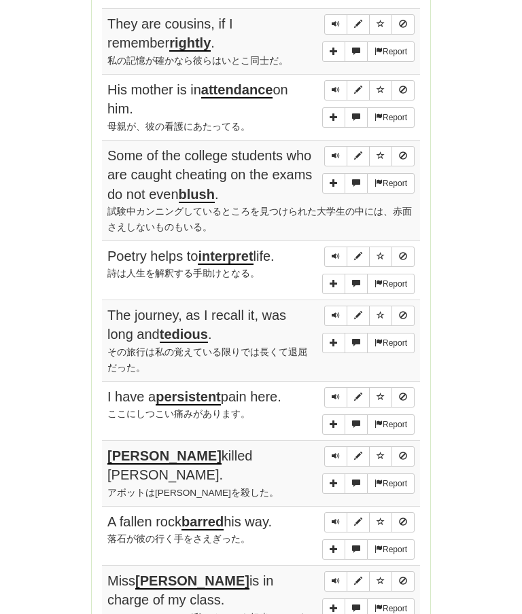
scroll to position [815, 0]
click at [475, 219] on div "Round Results Stats: Score: + 68 Time: 3 : 17 New: 5 Review: 5 Correct: 10 Inco…" at bounding box center [260, 39] width 489 height 1375
click at [335, 252] on span "Sentence controls" at bounding box center [336, 256] width 8 height 8
click at [342, 306] on button "Sentence controls" at bounding box center [335, 316] width 23 height 20
click at [463, 287] on div "Round Results Stats: Score: + 68 Time: 3 : 17 New: 5 Review: 5 Correct: 10 Inco…" at bounding box center [260, 39] width 489 height 1375
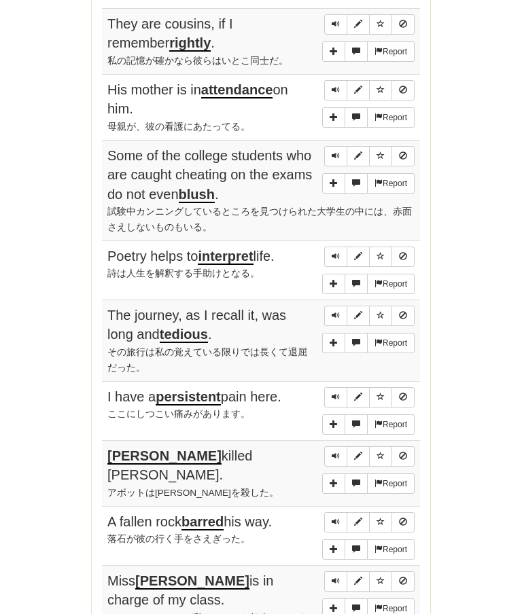
click at [327, 306] on button "Sentence controls" at bounding box center [335, 316] width 23 height 20
click at [338, 393] on span "Sentence controls" at bounding box center [336, 397] width 8 height 8
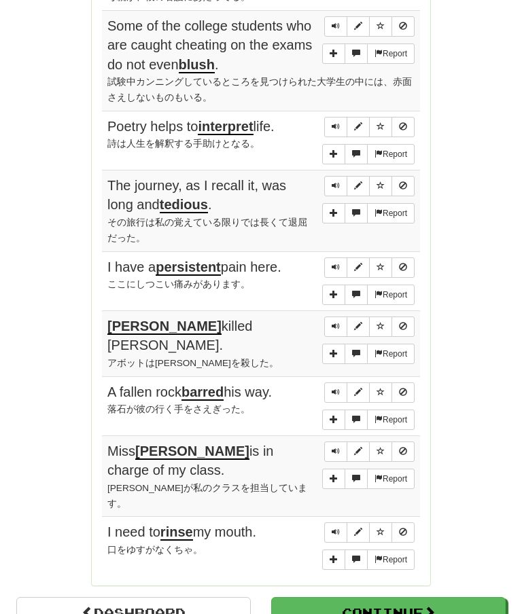
scroll to position [945, 0]
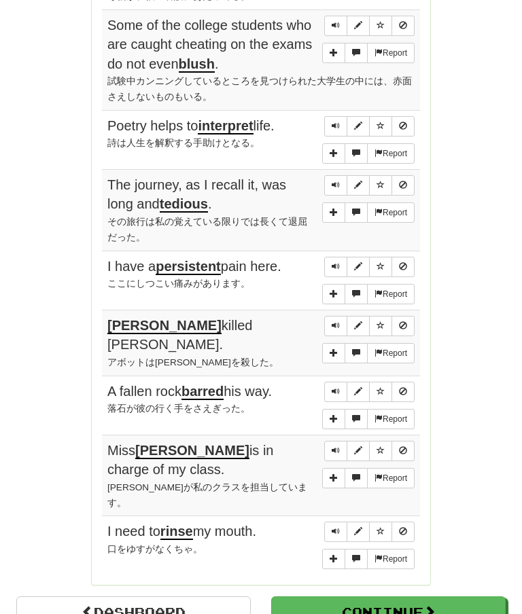
click at [340, 317] on button "Sentence controls" at bounding box center [335, 327] width 23 height 20
click at [340, 382] on button "Sentence controls" at bounding box center [335, 392] width 23 height 20
click at [342, 382] on button "Sentence controls" at bounding box center [335, 392] width 23 height 20
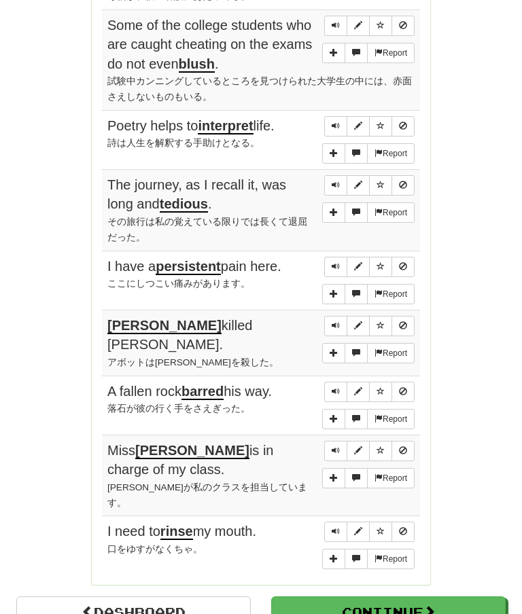
click at [340, 441] on button "Sentence controls" at bounding box center [335, 451] width 23 height 20
click at [338, 522] on button "Sentence controls" at bounding box center [335, 532] width 23 height 20
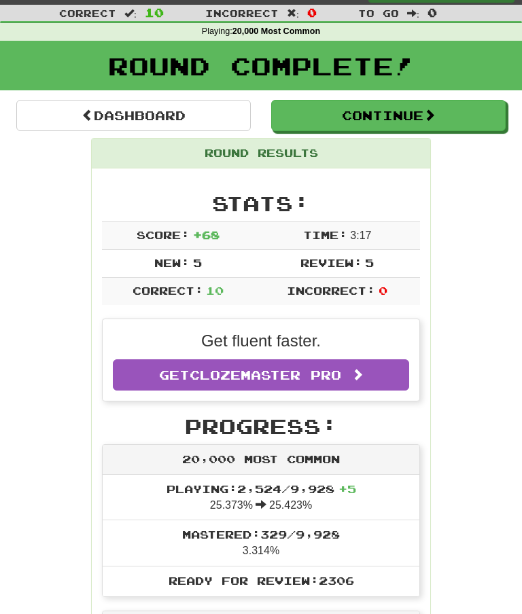
scroll to position [0, 0]
